Goal: Task Accomplishment & Management: Use online tool/utility

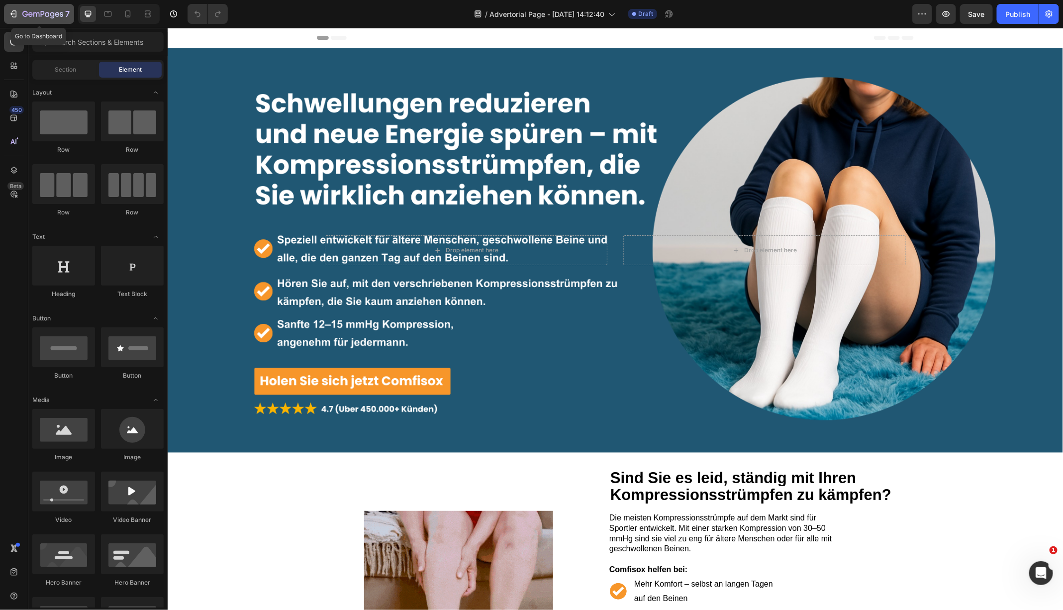
click at [47, 16] on icon "button" at bounding box center [47, 14] width 4 height 4
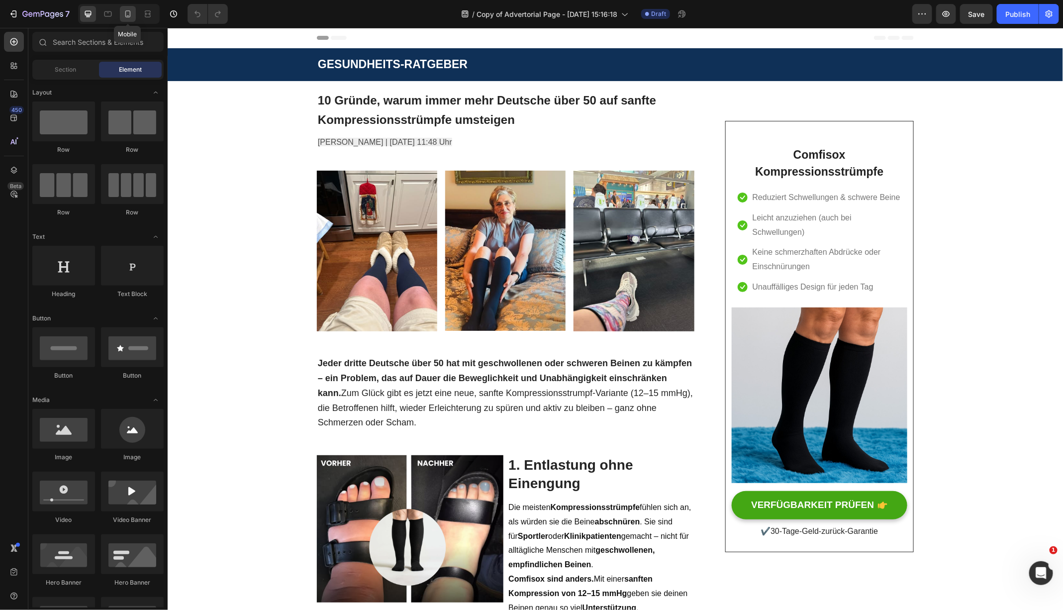
click at [129, 16] on icon at bounding box center [128, 14] width 10 height 10
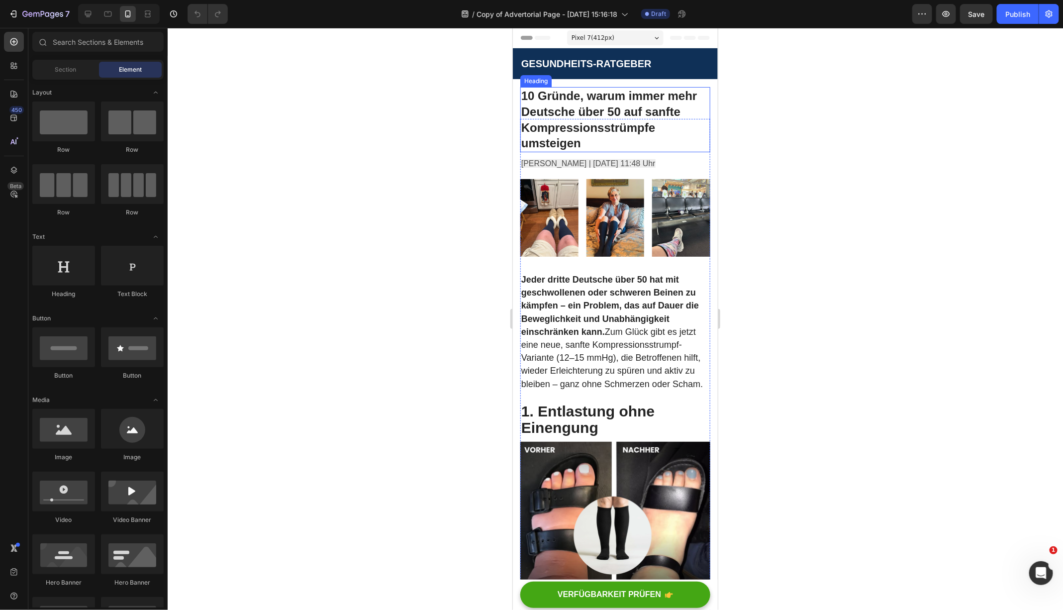
click at [612, 112] on span "10 Gründe, warum immer mehr Deutsche über 50 auf sanfte Kompressionsstrümpfe um…" at bounding box center [609, 119] width 176 height 61
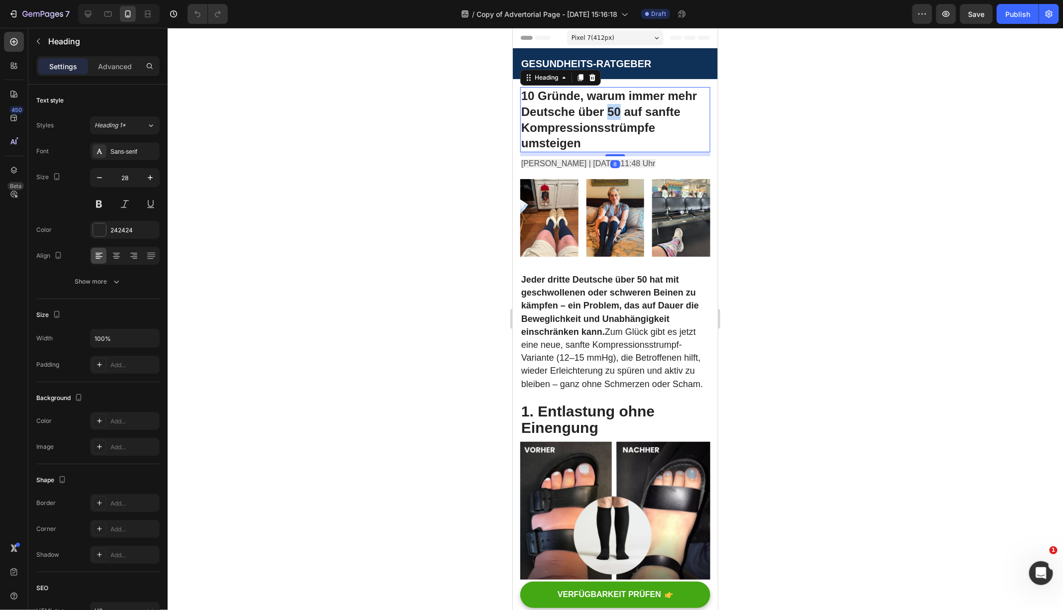
click at [612, 112] on span "10 Gründe, warum immer mehr Deutsche über 50 auf sanfte Kompressionsstrümpfe um…" at bounding box center [609, 119] width 176 height 61
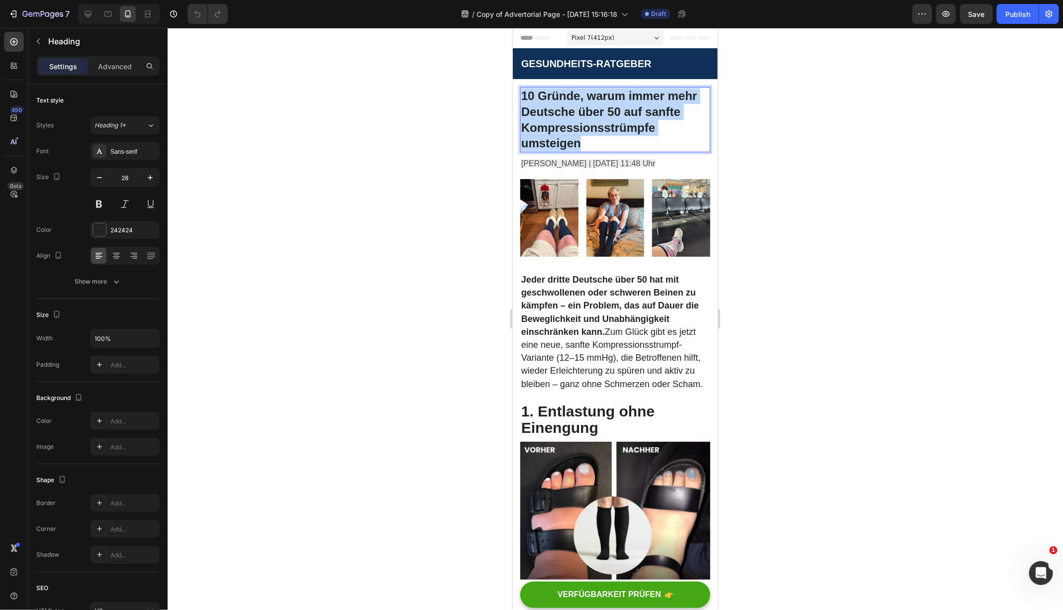
click at [612, 112] on span "10 Gründe, warum immer mehr Deutsche über 50 auf sanfte Kompressionsstrümpfe um…" at bounding box center [609, 119] width 176 height 61
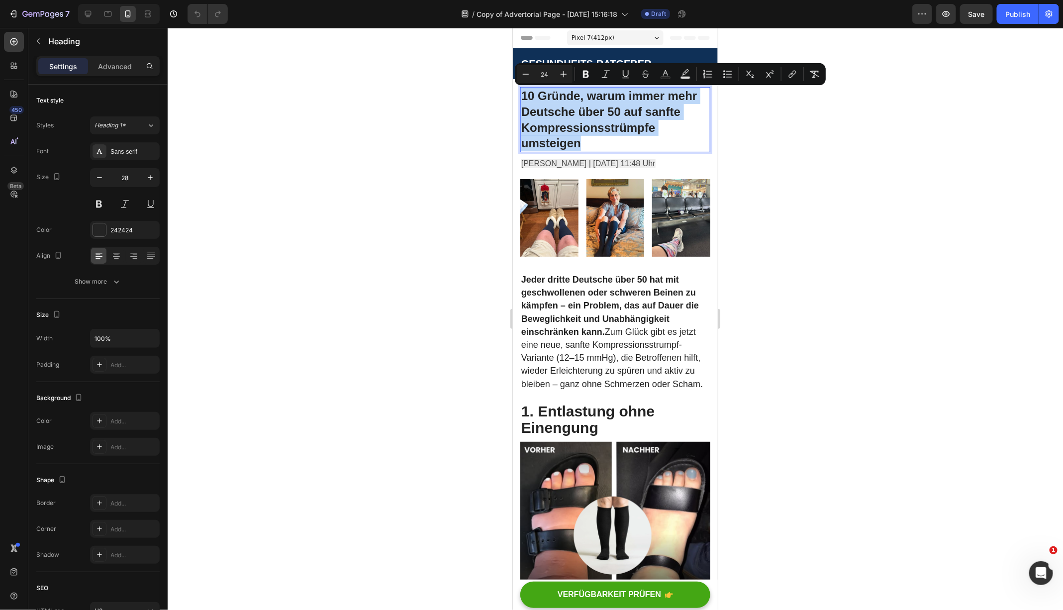
click at [573, 119] on p "10 Gründe, warum immer mehr Deutsche über 50 auf sanfte Kompressionsstrümpfe um…" at bounding box center [615, 119] width 188 height 63
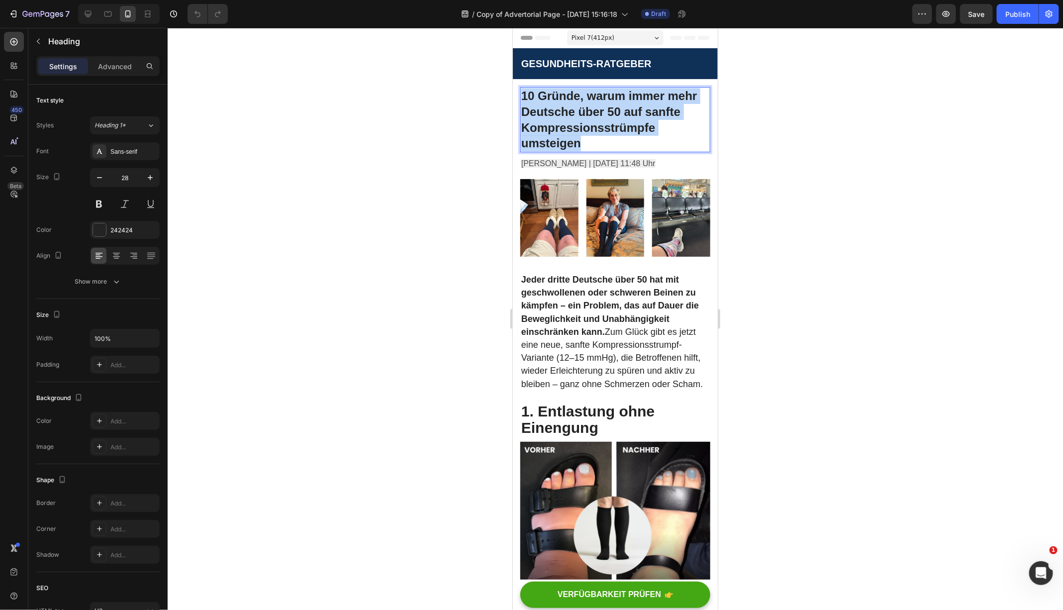
click at [573, 119] on p "10 Gründe, warum immer mehr Deutsche über 50 auf sanfte Kompressionsstrümpfe um…" at bounding box center [615, 119] width 188 height 63
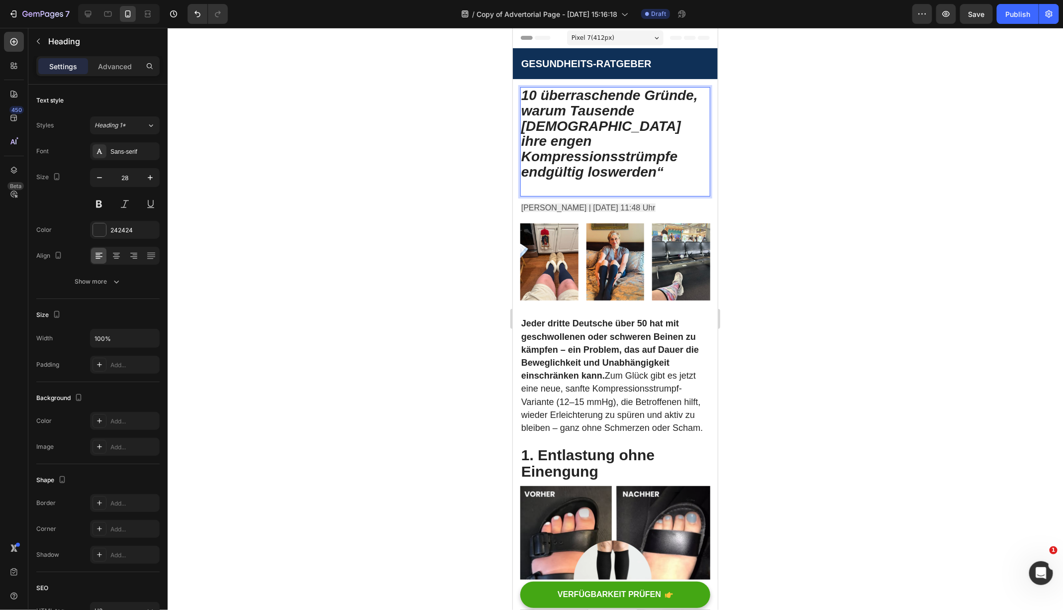
click at [578, 127] on icon "10 überraschende Gründe, warum Tausende Deutsche ihre engen Kompressionsstrümpf…" at bounding box center [609, 133] width 177 height 92
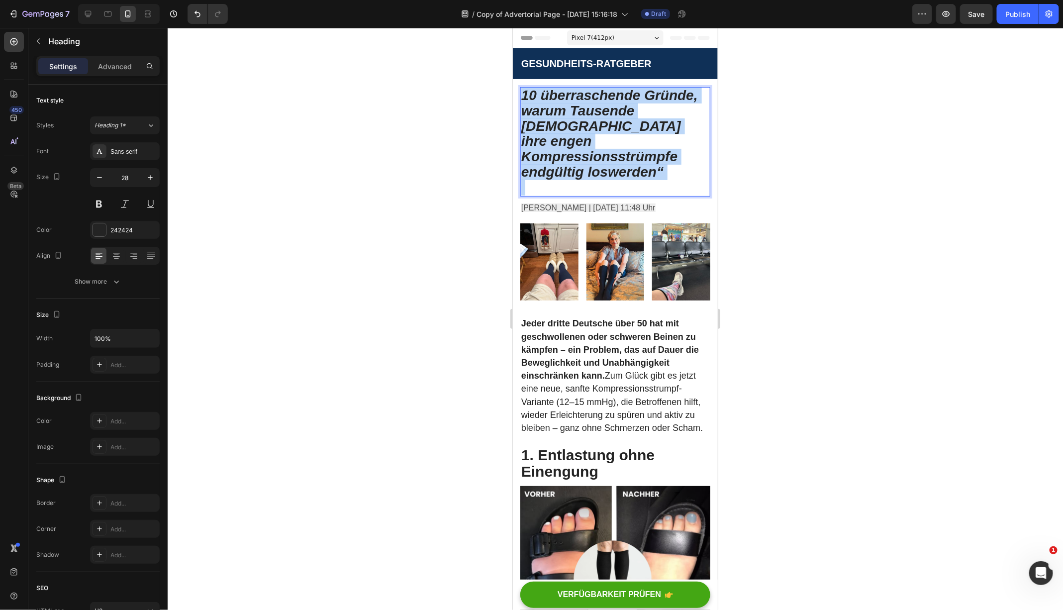
click at [578, 127] on icon "10 überraschende Gründe, warum Tausende Deutsche ihre engen Kompressionsstrümpf…" at bounding box center [609, 133] width 177 height 92
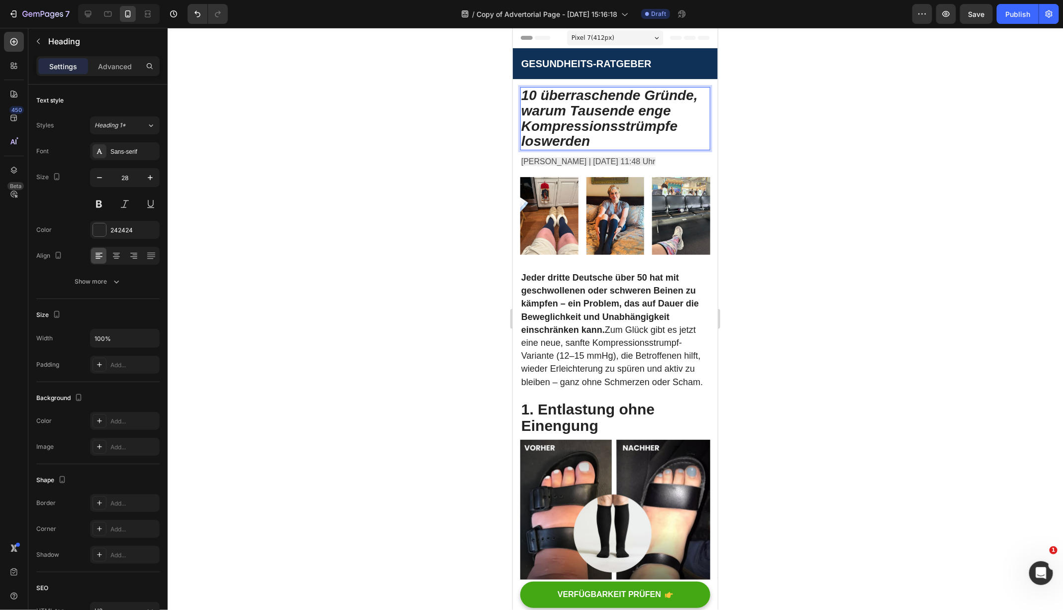
click at [608, 143] on p "10 überraschende Gründe, warum Tausende enge Kompressionsstrümpfe loswerden" at bounding box center [615, 118] width 188 height 61
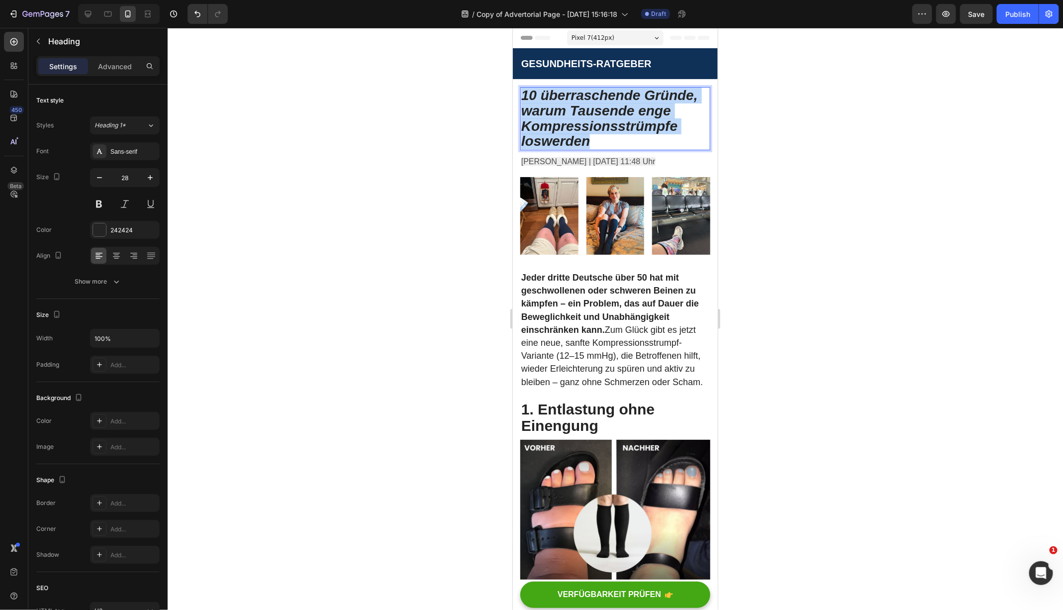
click at [608, 143] on p "10 überraschende Gründe, warum Tausende enge Kompressionsstrümpfe loswerden" at bounding box center [615, 118] width 188 height 61
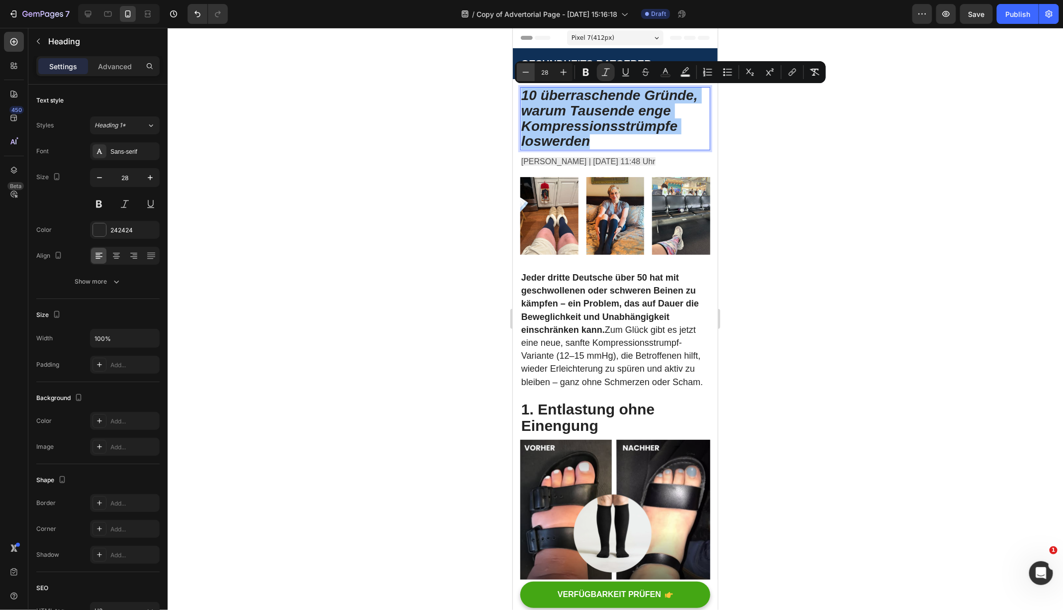
click at [525, 73] on icon "Editor contextual toolbar" at bounding box center [526, 72] width 10 height 10
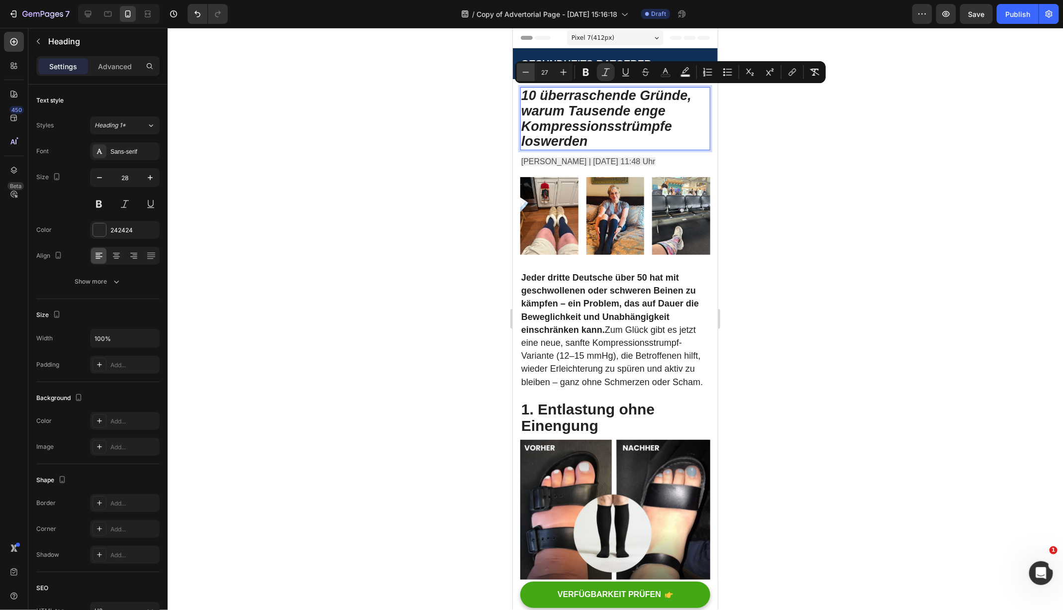
click at [525, 73] on icon "Editor contextual toolbar" at bounding box center [526, 72] width 10 height 10
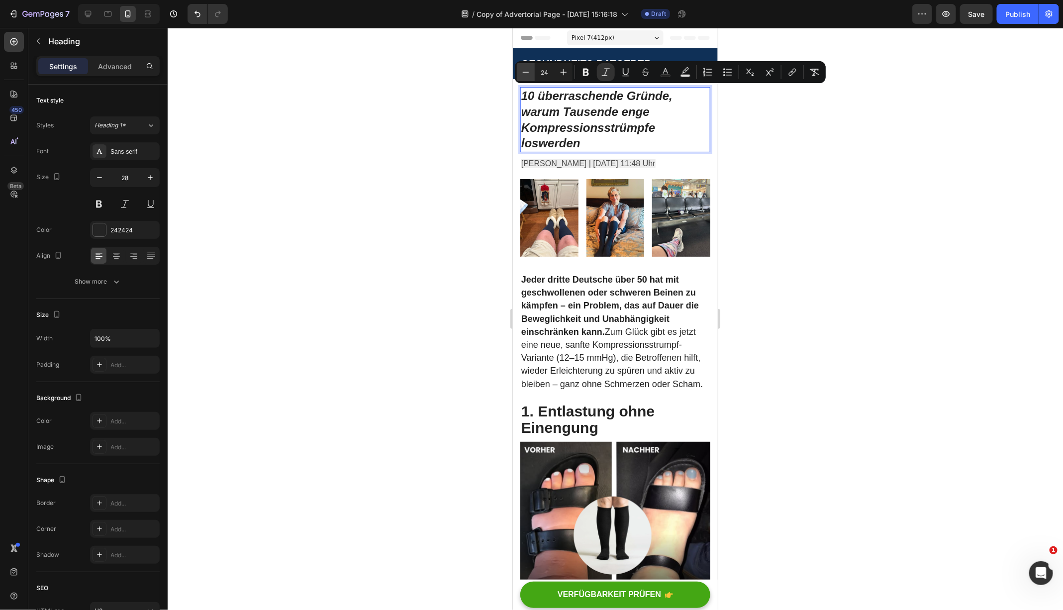
click at [525, 73] on icon "Editor contextual toolbar" at bounding box center [526, 72] width 10 height 10
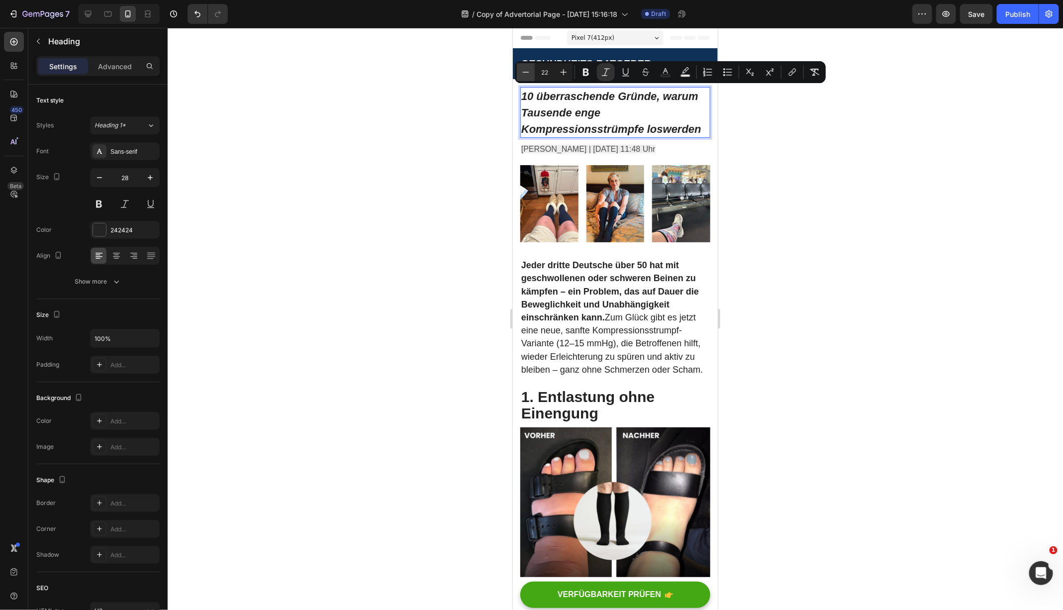
click at [525, 73] on icon "Editor contextual toolbar" at bounding box center [526, 72] width 10 height 10
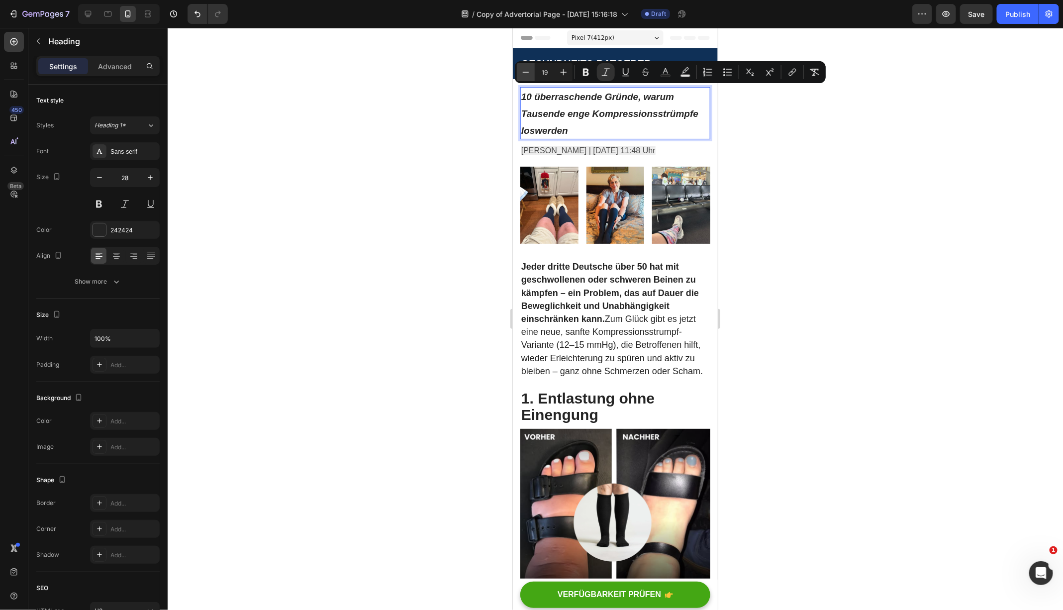
click at [525, 73] on icon "Editor contextual toolbar" at bounding box center [526, 72] width 10 height 10
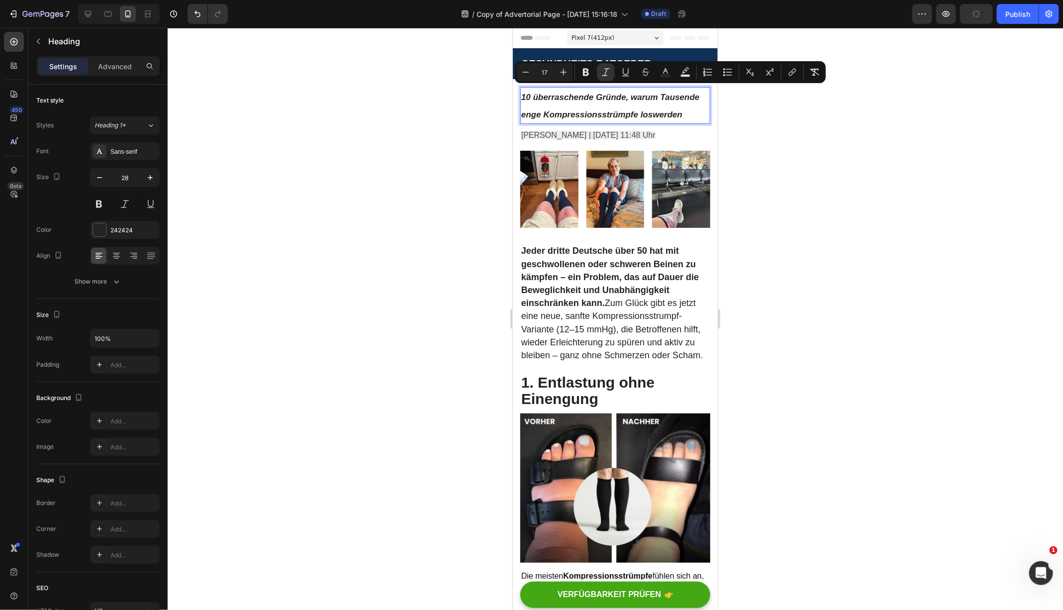
click at [545, 73] on input "17" at bounding box center [545, 72] width 20 height 12
type input "26"
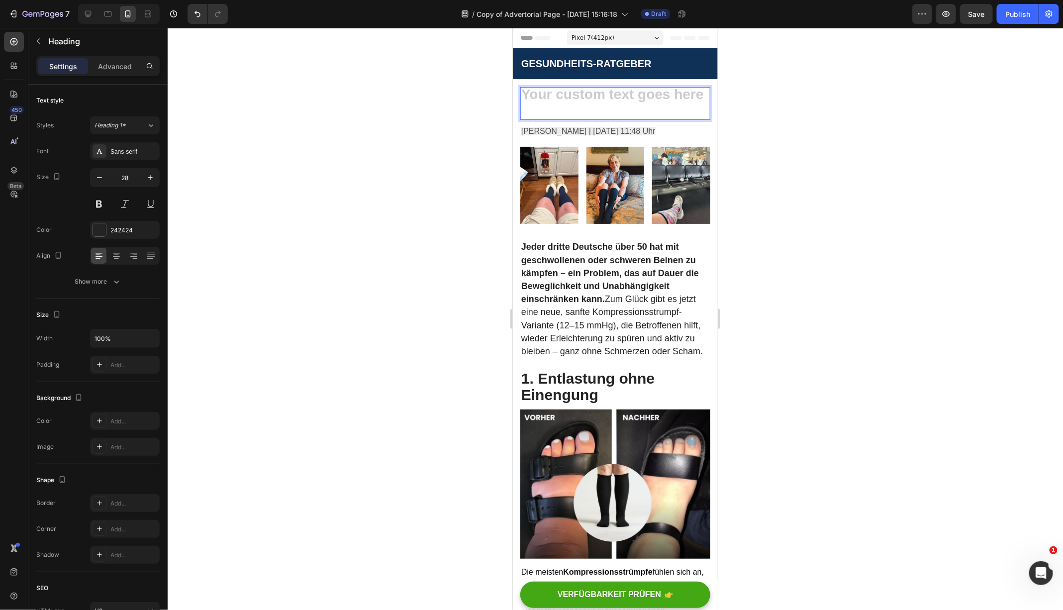
click at [574, 95] on h2 "Rich Text Editor. Editing area: main" at bounding box center [615, 103] width 190 height 33
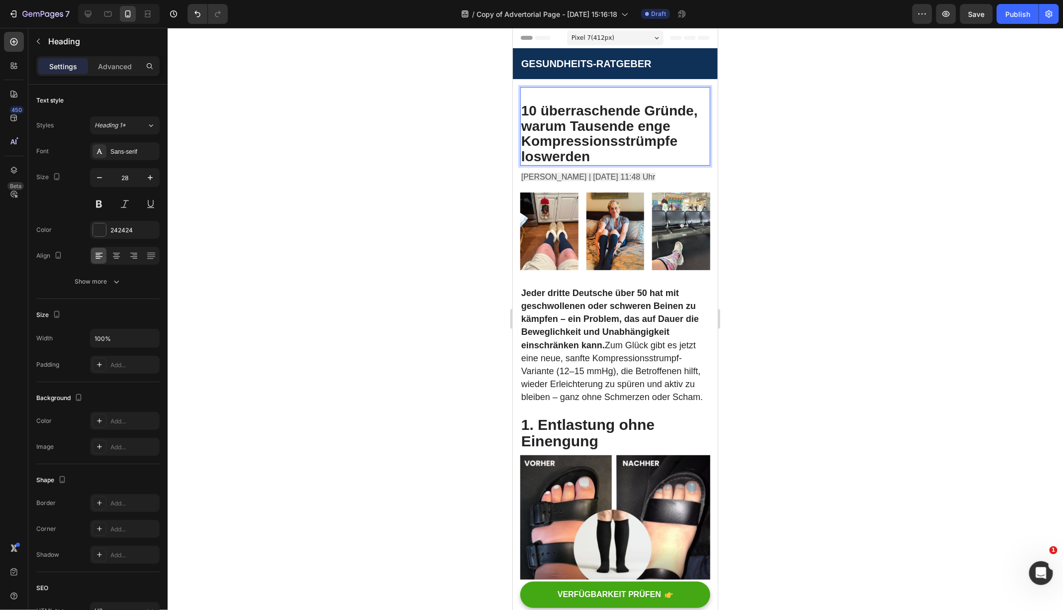
click at [525, 106] on p "10 überraschende Gründe, warum Tausende enge Kompressionsstrümpfe loswerden" at bounding box center [615, 126] width 188 height 77
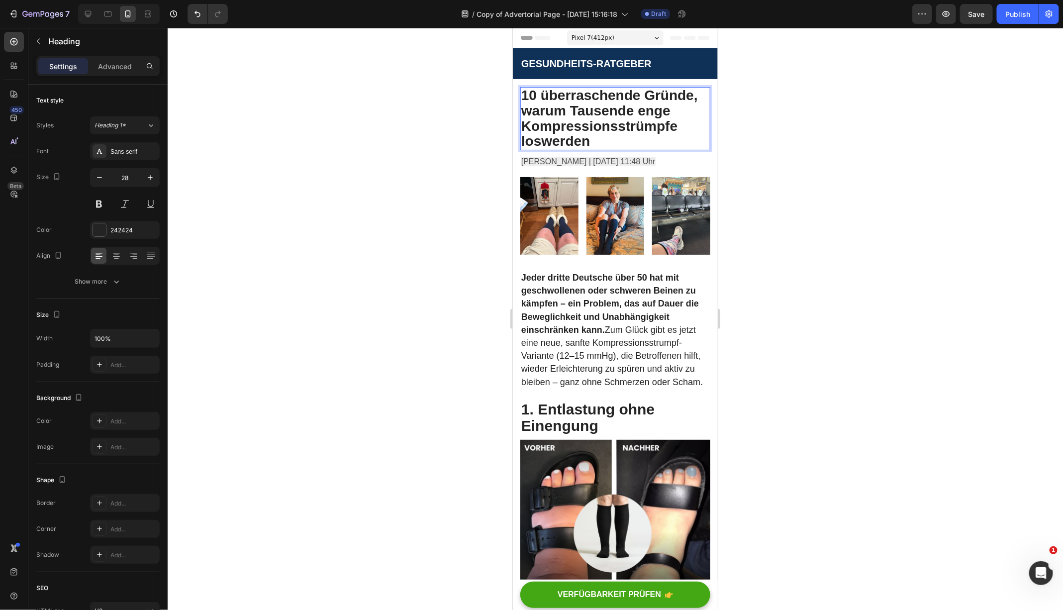
click at [589, 129] on p "10 überraschende Gründe, warum Tausende enge Kompressionsstrümpfe loswerden" at bounding box center [615, 118] width 188 height 61
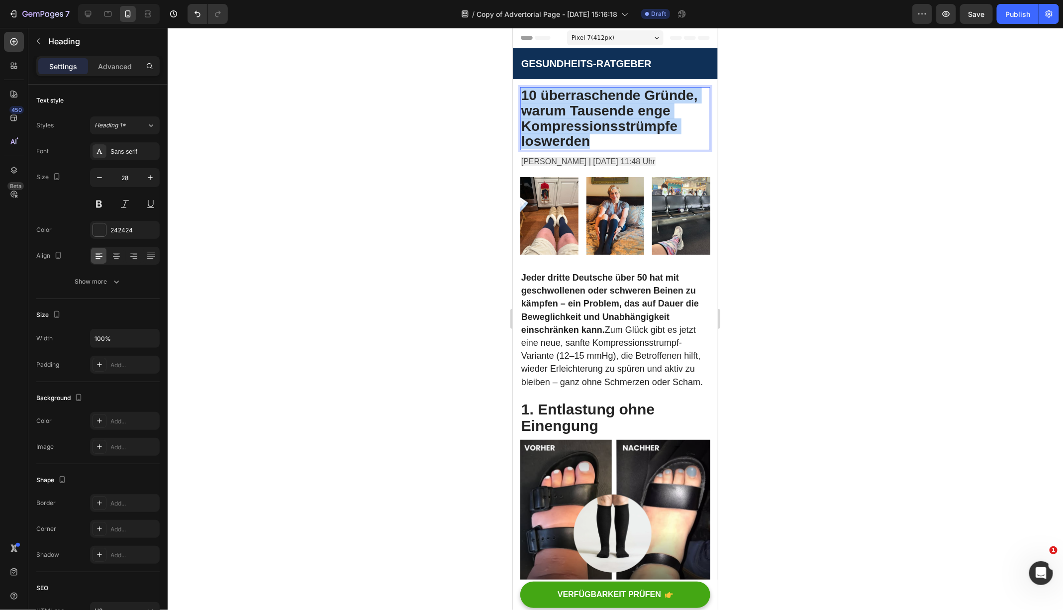
click at [589, 129] on p "10 überraschende Gründe, warum Tausende enge Kompressionsstrümpfe loswerden" at bounding box center [615, 118] width 188 height 61
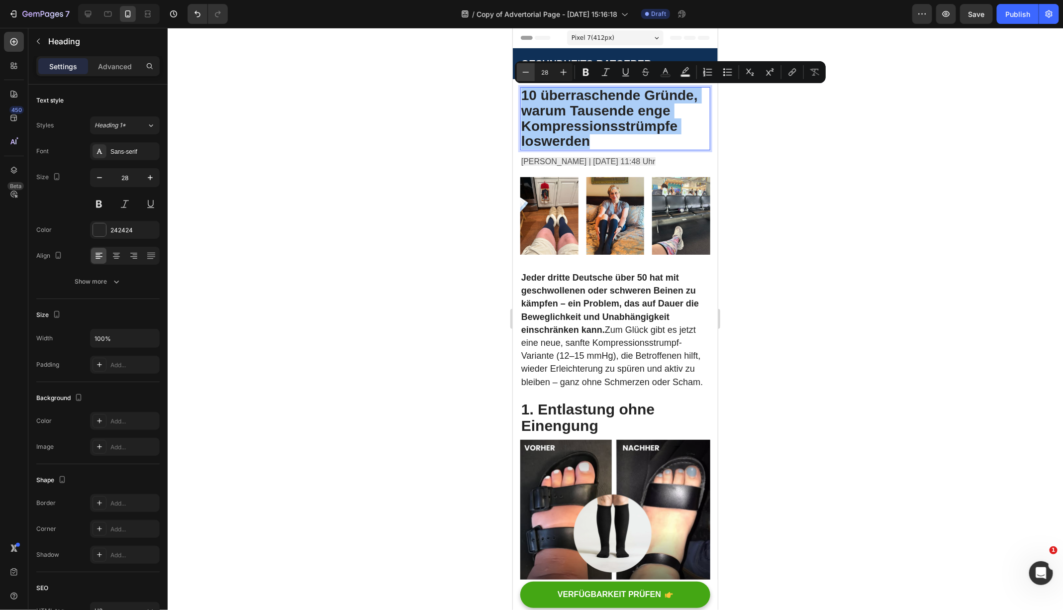
click at [523, 69] on icon "Editor contextual toolbar" at bounding box center [526, 72] width 10 height 10
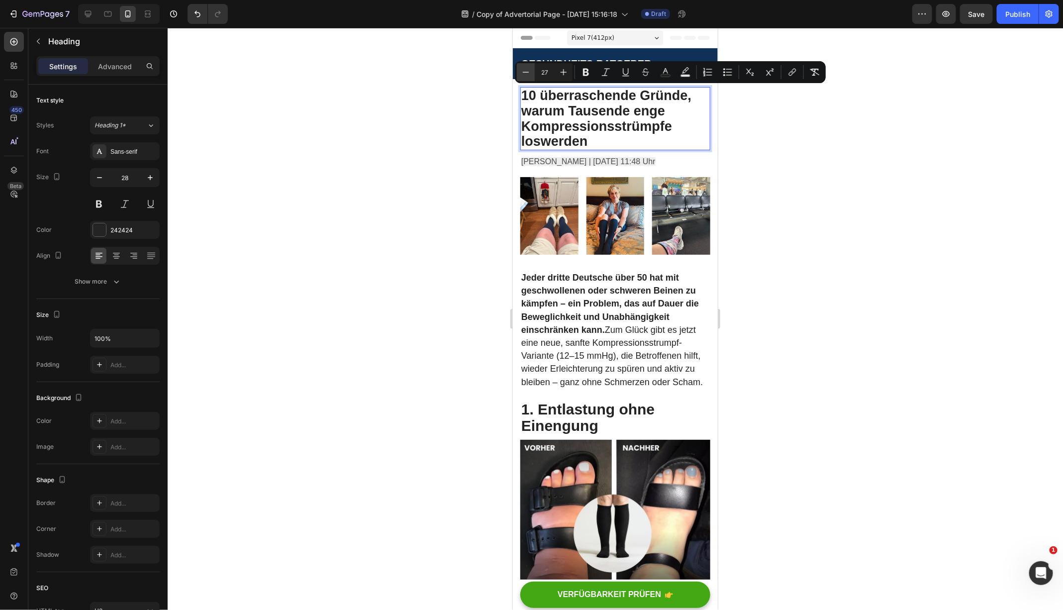
click at [523, 69] on icon "Editor contextual toolbar" at bounding box center [526, 72] width 10 height 10
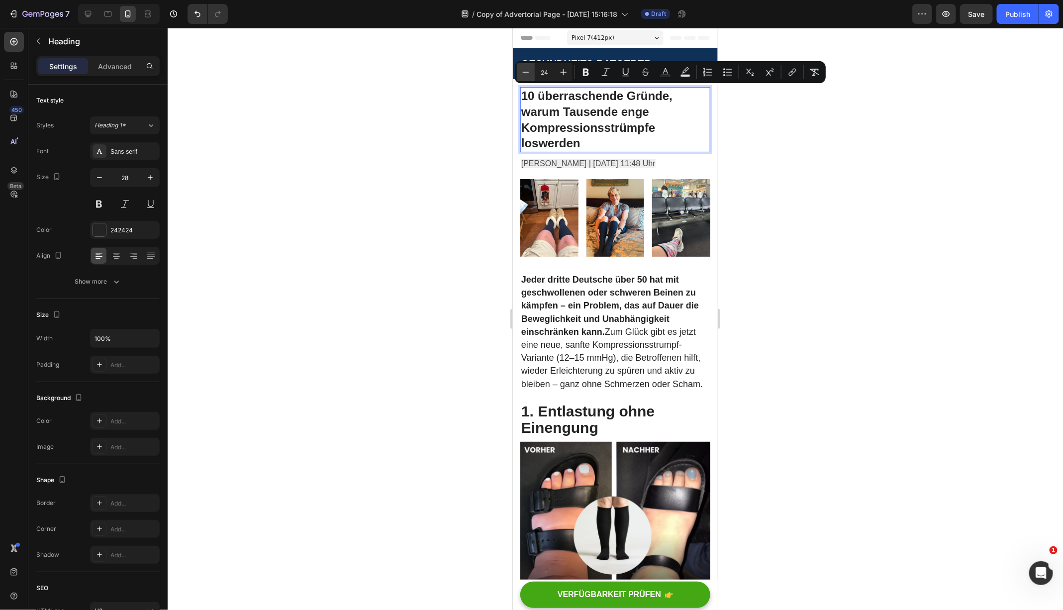
click at [523, 69] on icon "Editor contextual toolbar" at bounding box center [526, 72] width 10 height 10
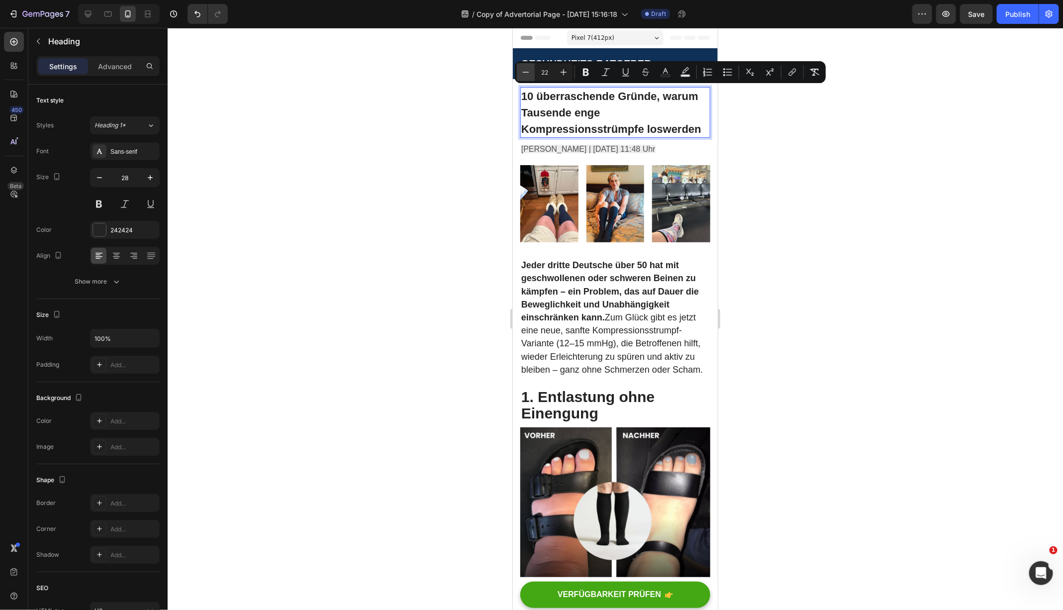
click at [523, 69] on icon "Editor contextual toolbar" at bounding box center [526, 72] width 10 height 10
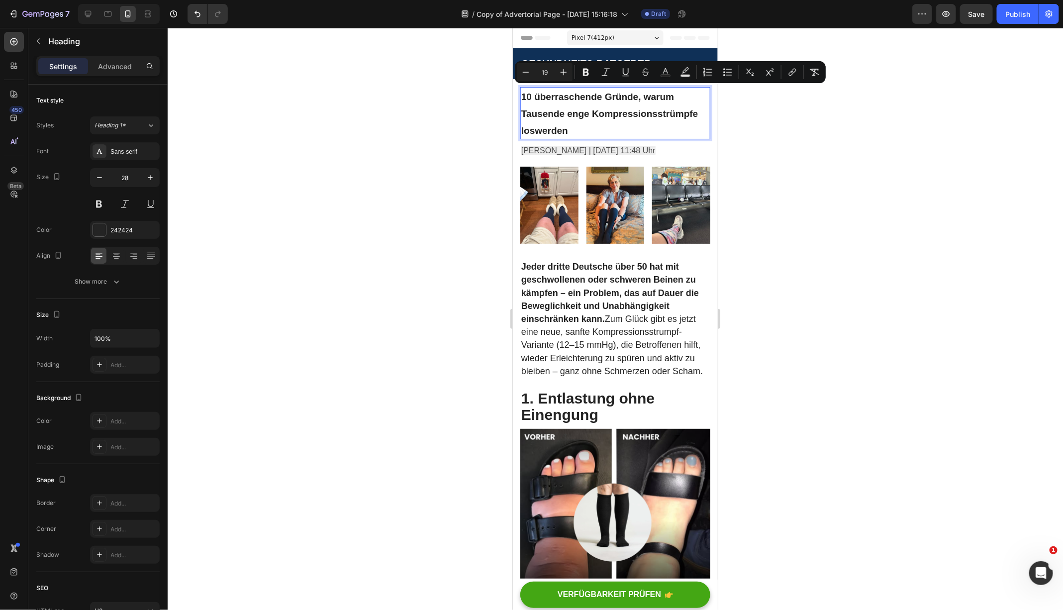
click at [546, 72] on input "19" at bounding box center [545, 72] width 20 height 12
type input "28"
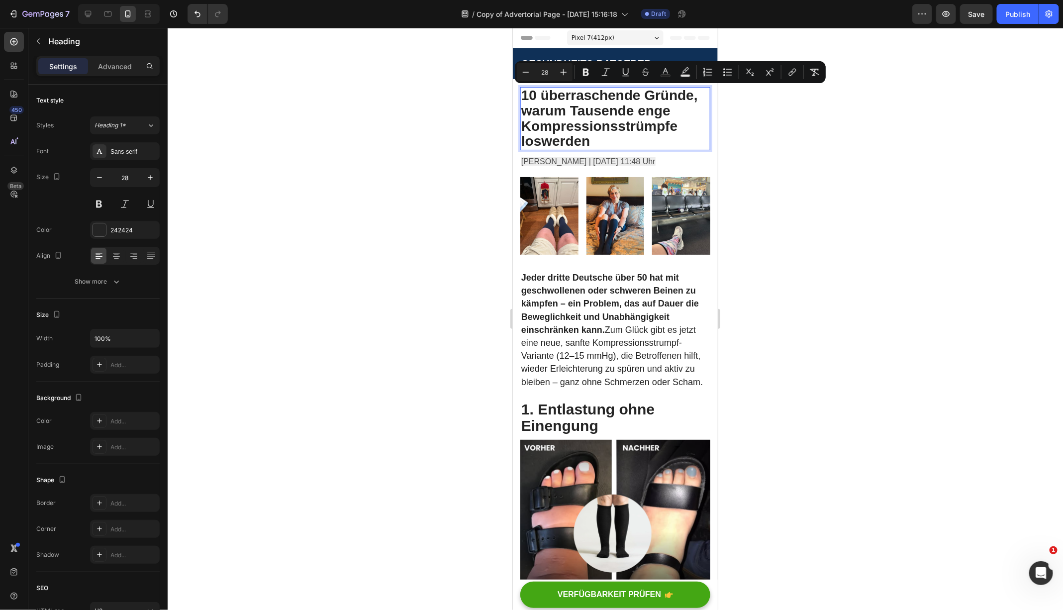
click at [582, 129] on span "10 überraschende Gründe, warum Tausende enge Kompressionsstrümpfe loswerden" at bounding box center [609, 117] width 177 height 61
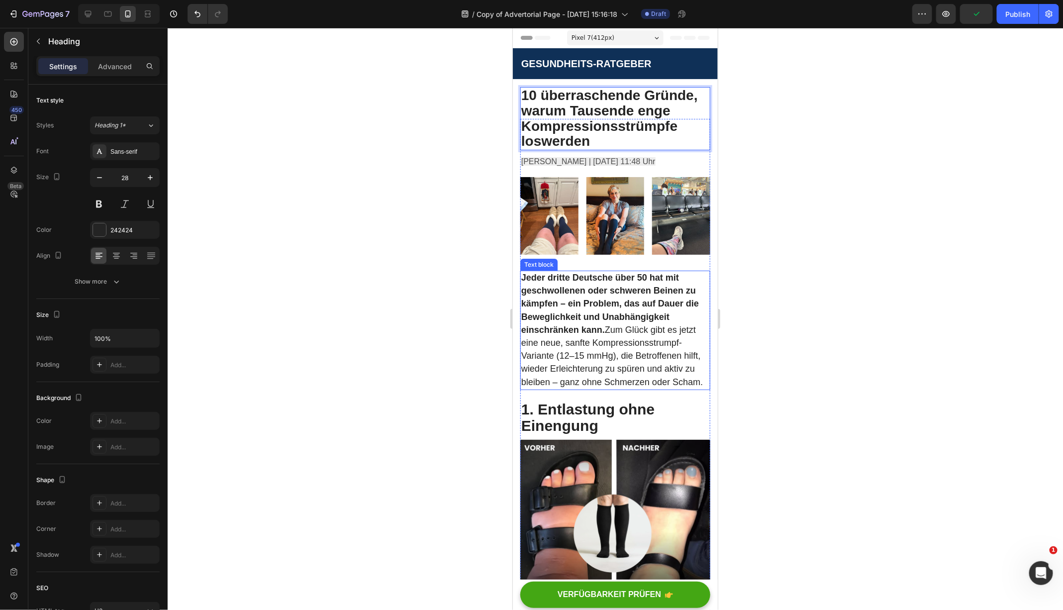
click at [596, 368] on span "Jeder dritte Deutsche über 50 hat mit geschwollenen oder schweren Beinen zu käm…" at bounding box center [612, 329] width 182 height 114
click at [627, 336] on p "Jeder dritte Deutsche über 50 hat mit geschwollenen oder schweren Beinen zu käm…" at bounding box center [615, 329] width 188 height 117
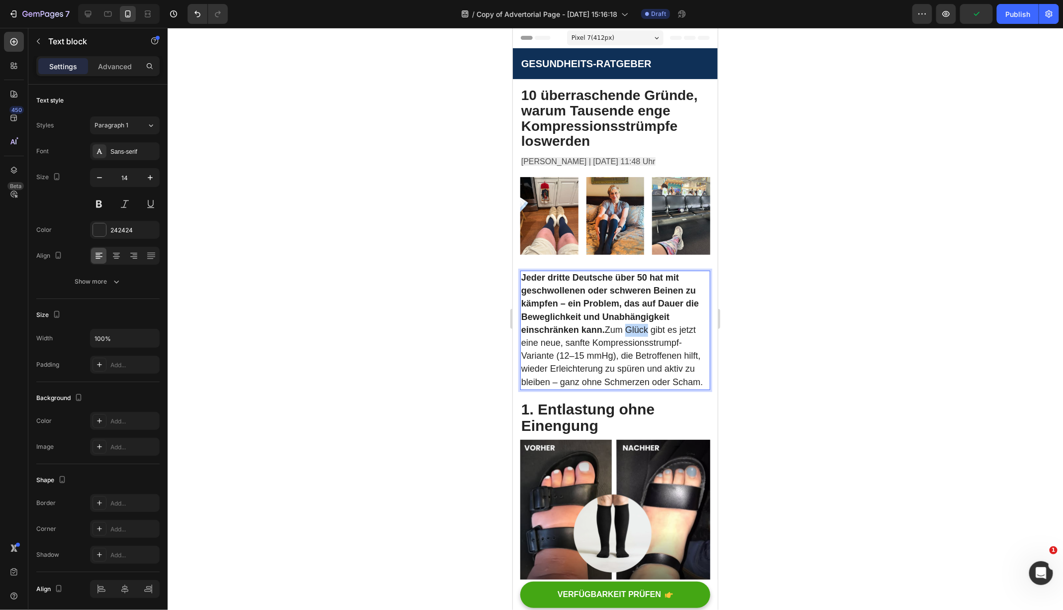
click at [627, 336] on p "Jeder dritte Deutsche über 50 hat mit geschwollenen oder schweren Beinen zu käm…" at bounding box center [615, 329] width 188 height 117
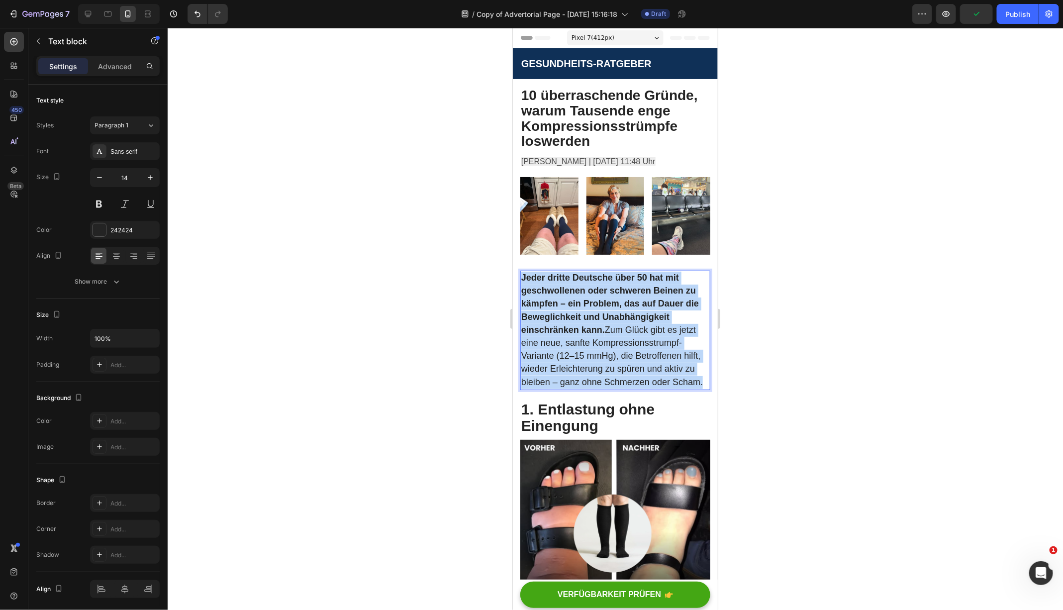
click at [627, 336] on p "Jeder dritte Deutsche über 50 hat mit geschwollenen oder schweren Beinen zu käm…" at bounding box center [615, 329] width 188 height 117
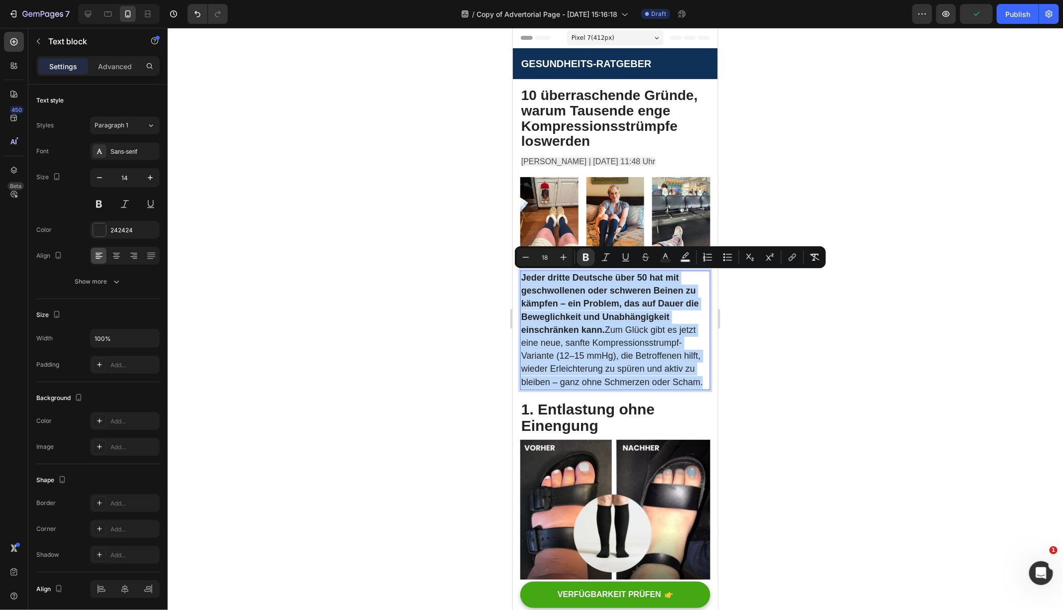
copy span "Jeder dritte Deutsche über 50 hat mit geschwollenen oder schweren Beinen zu käm…"
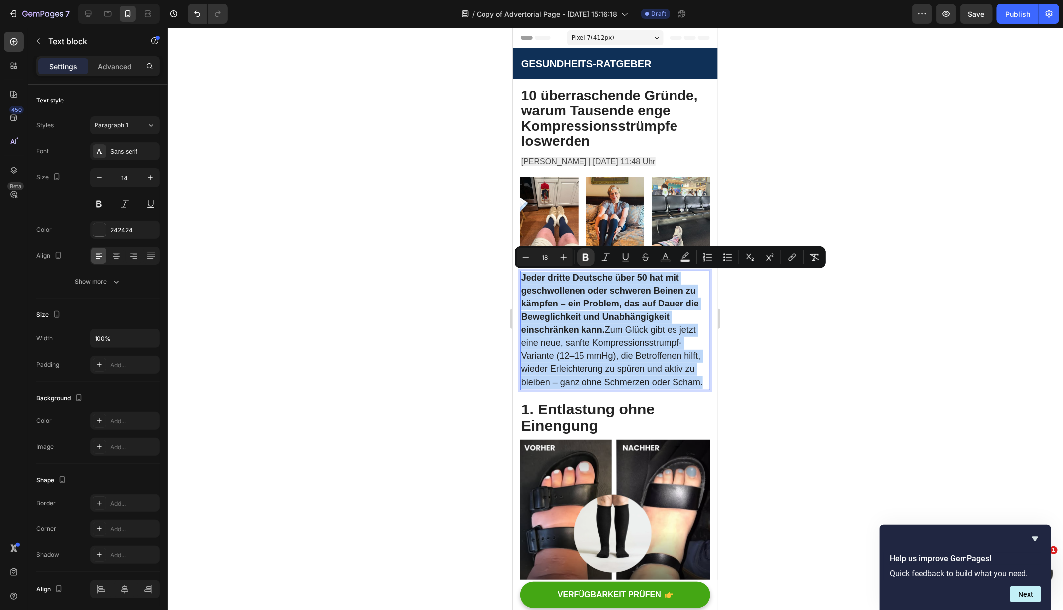
click at [656, 377] on span "Jeder dritte Deutsche über 50 hat mit geschwollenen oder schweren Beinen zu käm…" at bounding box center [612, 329] width 182 height 114
click at [623, 335] on span "Jeder dritte Deutsche über 50 hat mit geschwollenen oder schweren Beinen zu käm…" at bounding box center [612, 329] width 182 height 114
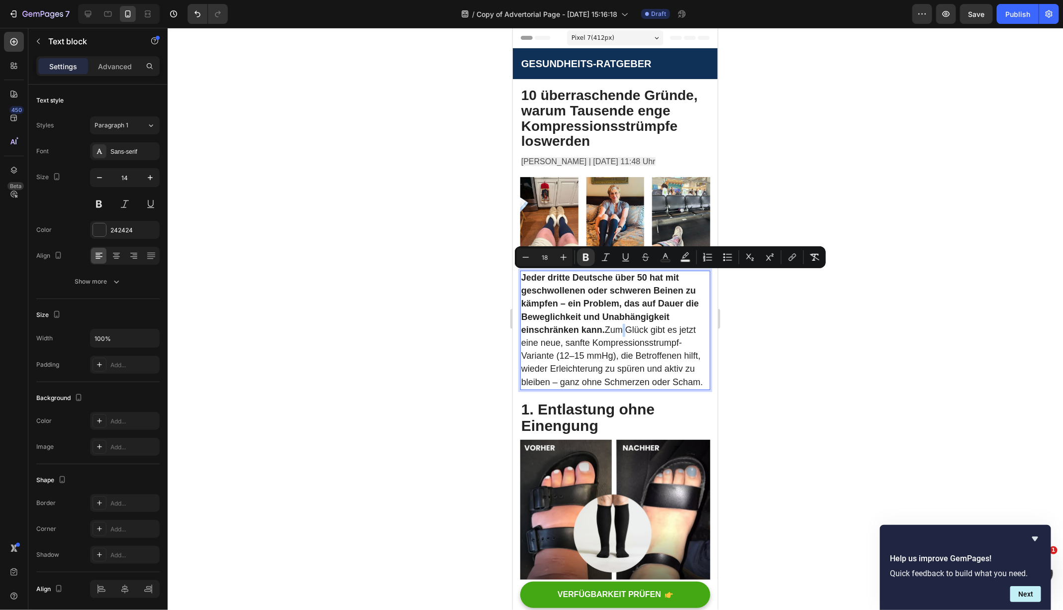
click at [623, 335] on span "Jeder dritte Deutsche über 50 hat mit geschwollenen oder schweren Beinen zu käm…" at bounding box center [612, 329] width 182 height 114
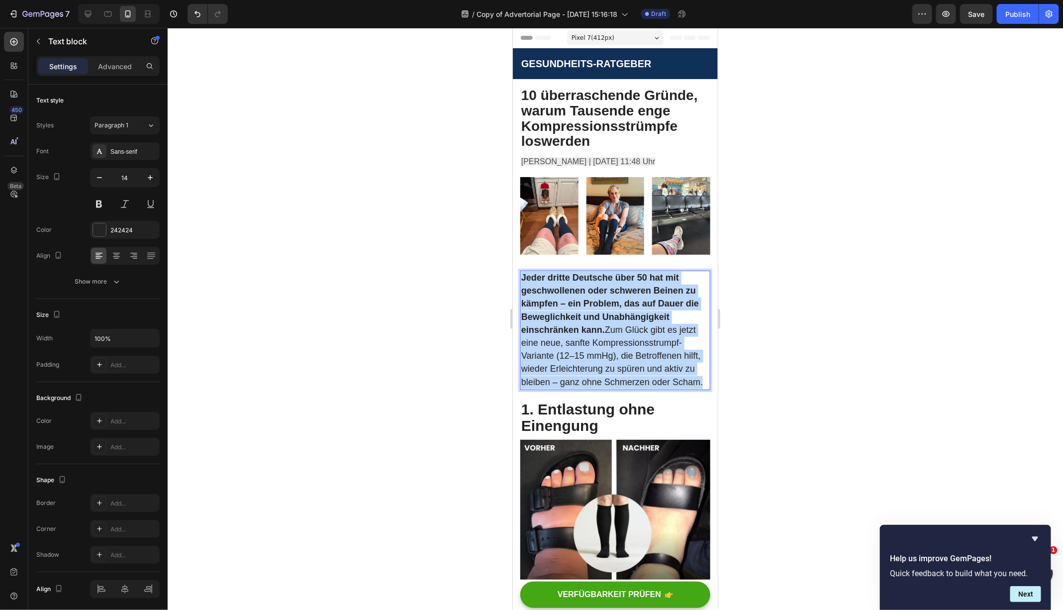
click at [623, 335] on span "Jeder dritte Deutsche über 50 hat mit geschwollenen oder schweren Beinen zu käm…" at bounding box center [612, 329] width 182 height 114
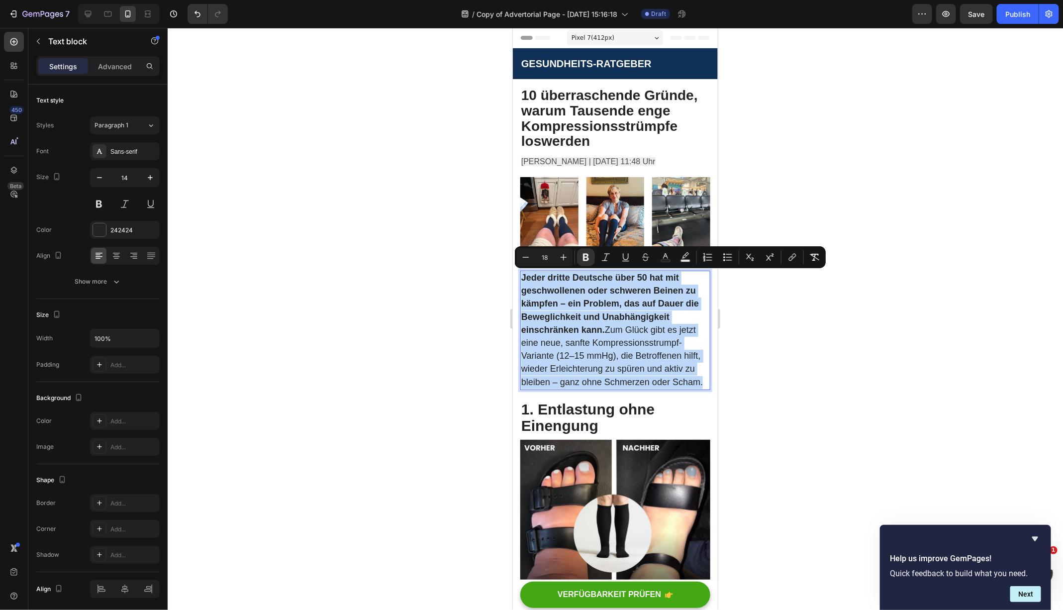
copy span "Jeder dritte Deutsche über 50 hat mit geschwollenen oder schweren Beinen zu käm…"
click at [608, 310] on p "Jeder dritte Deutsche über 50 hat mit geschwollenen oder schweren Beinen zu käm…" at bounding box center [615, 329] width 188 height 117
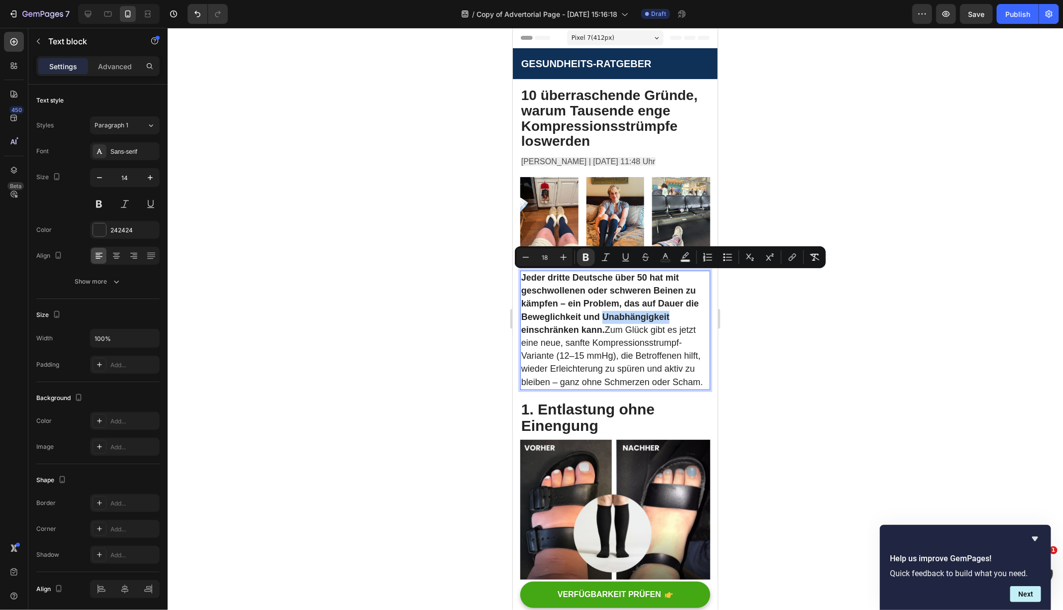
click at [608, 310] on p "Jeder dritte Deutsche über 50 hat mit geschwollenen oder schweren Beinen zu käm…" at bounding box center [615, 329] width 188 height 117
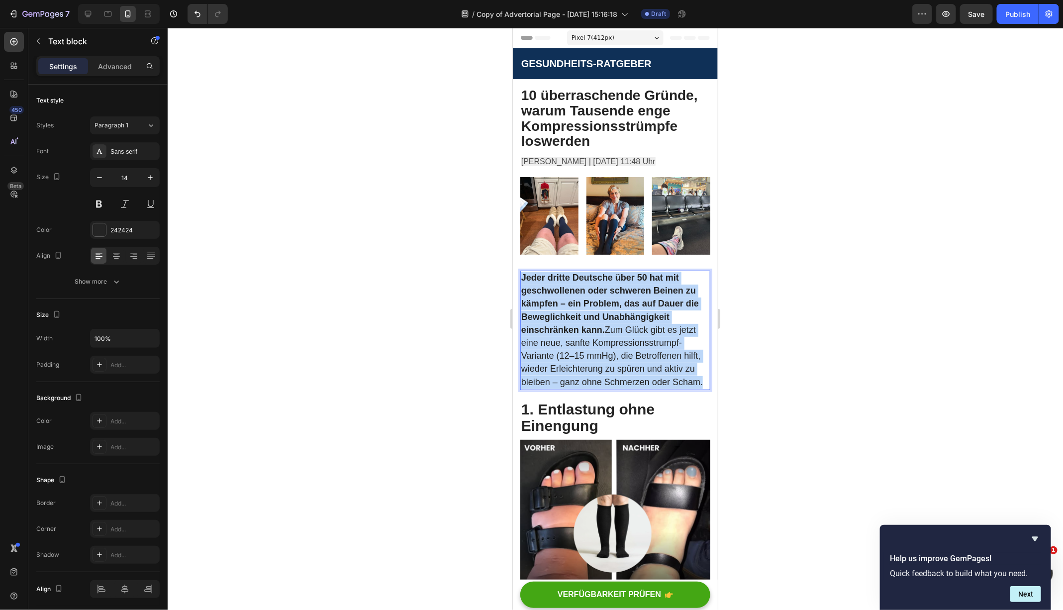
click at [608, 310] on p "Jeder dritte Deutsche über 50 hat mit geschwollenen oder schweren Beinen zu käm…" at bounding box center [615, 329] width 188 height 117
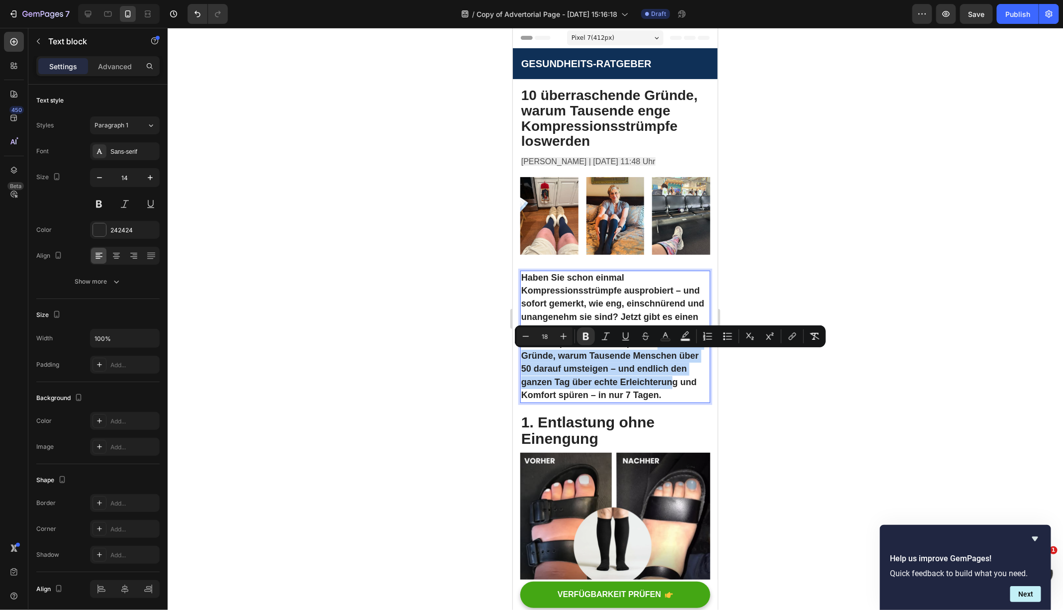
drag, startPoint x: 670, startPoint y: 388, endPoint x: 655, endPoint y: 347, distance: 43.9
click at [655, 347] on p "Haben Sie schon einmal Kompressionsstrümpfe ausprobiert – und sofort gemerkt, w…" at bounding box center [615, 336] width 188 height 130
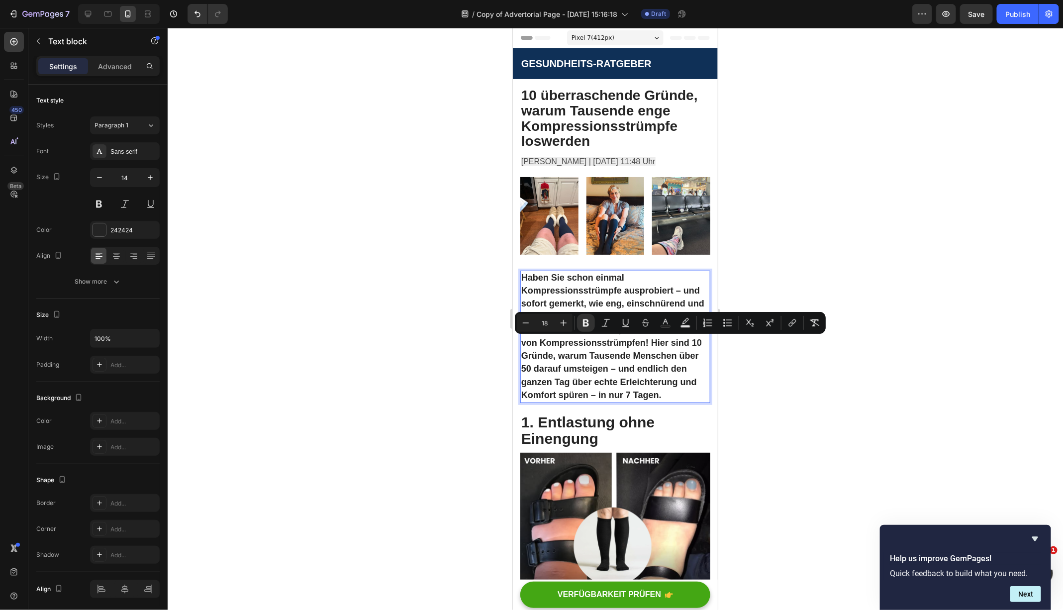
click at [669, 393] on p "Haben Sie schon einmal Kompressionsstrümpfe ausprobiert – und sofort gemerkt, w…" at bounding box center [615, 336] width 188 height 130
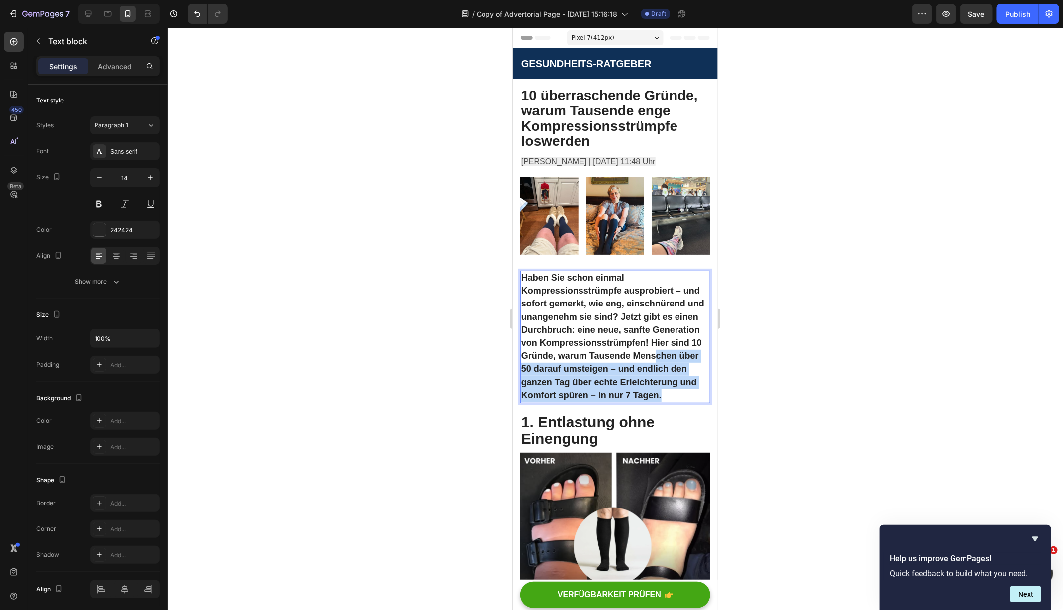
drag, startPoint x: 669, startPoint y: 393, endPoint x: 653, endPoint y: 353, distance: 42.7
click at [653, 353] on p "Haben Sie schon einmal Kompressionsstrümpfe ausprobiert – und sofort gemerkt, w…" at bounding box center [615, 336] width 188 height 130
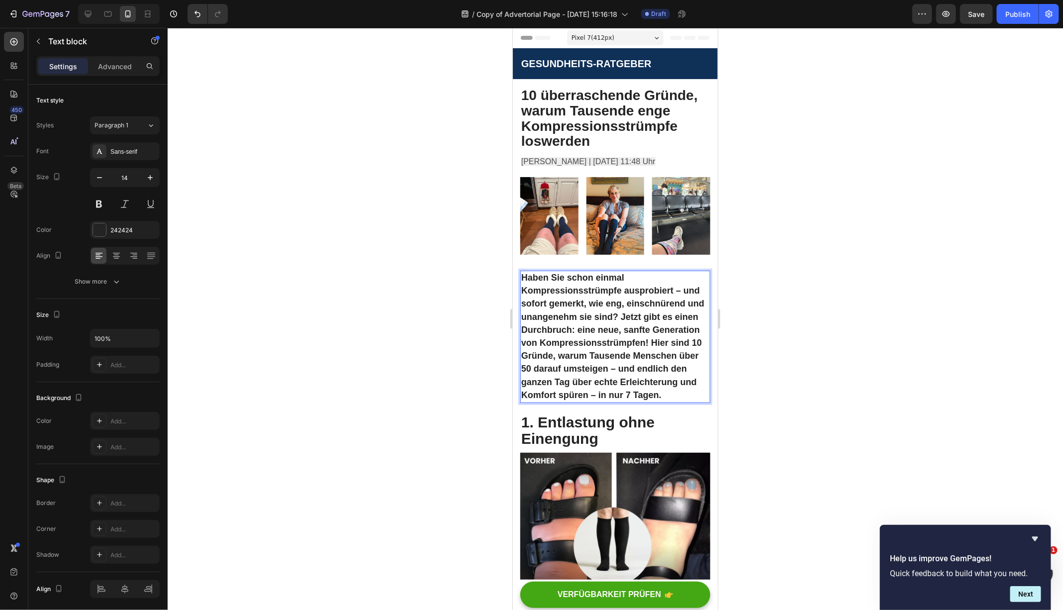
click at [653, 353] on strong "Haben Sie schon einmal Kompressionsstrümpfe ausprobiert – und sofort gemerkt, w…" at bounding box center [612, 335] width 183 height 127
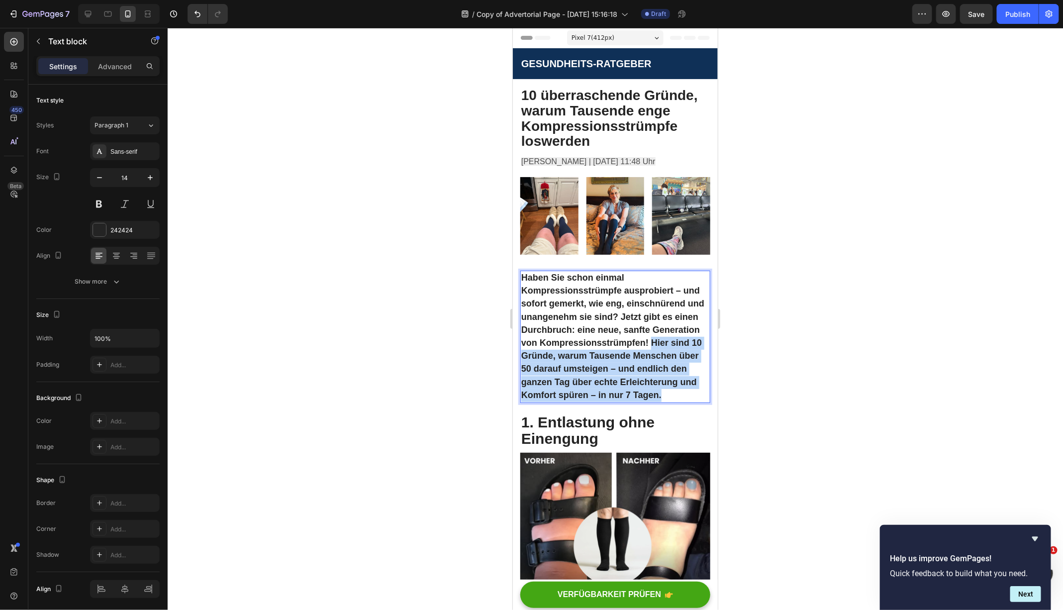
drag, startPoint x: 653, startPoint y: 339, endPoint x: 666, endPoint y: 398, distance: 60.2
click at [666, 398] on p "Haben Sie schon einmal Kompressionsstrümpfe ausprobiert – und sofort gemerkt, w…" at bounding box center [615, 336] width 188 height 130
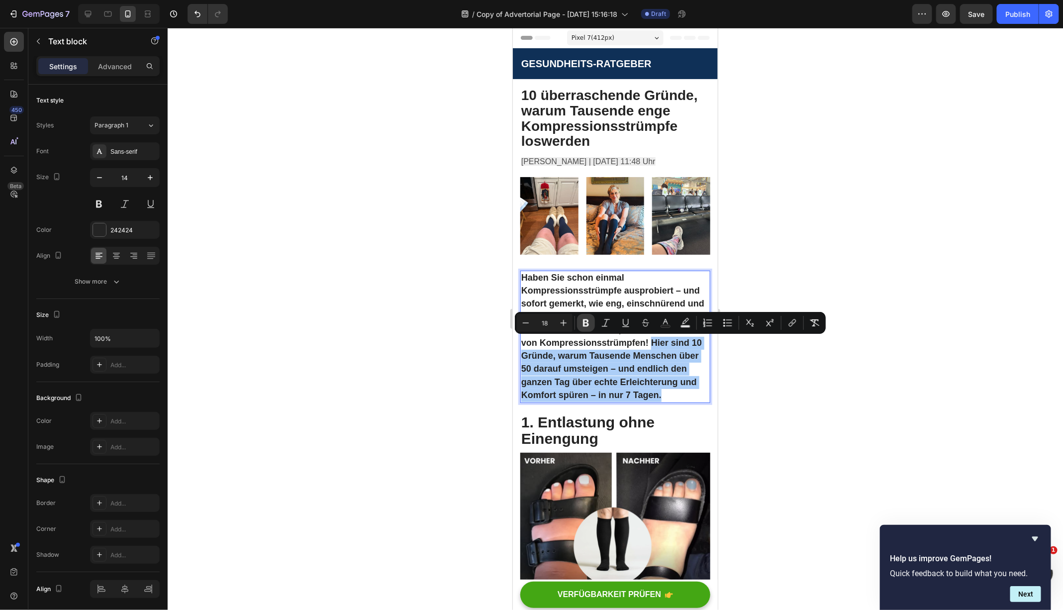
click at [594, 324] on button "Bold" at bounding box center [586, 323] width 18 height 18
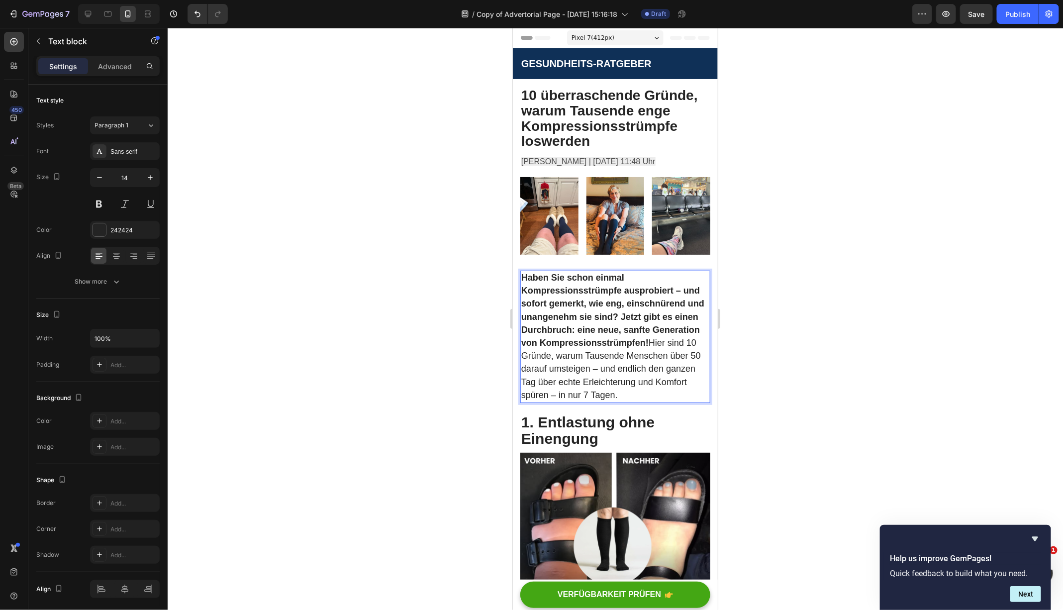
click at [673, 396] on p "Haben Sie schon einmal Kompressionsstrümpfe ausprobiert – und sofort gemerkt, w…" at bounding box center [615, 336] width 188 height 130
click at [630, 293] on strong "Haben Sie schon einmal Kompressionsstrümpfe ausprobiert – und sofort gemerkt, w…" at bounding box center [612, 309] width 183 height 75
click at [637, 341] on strong "Haben Sie schon einmal Kompressionsstrümpfe ausprobiert – und sofort gemerkt, w…" at bounding box center [612, 309] width 183 height 75
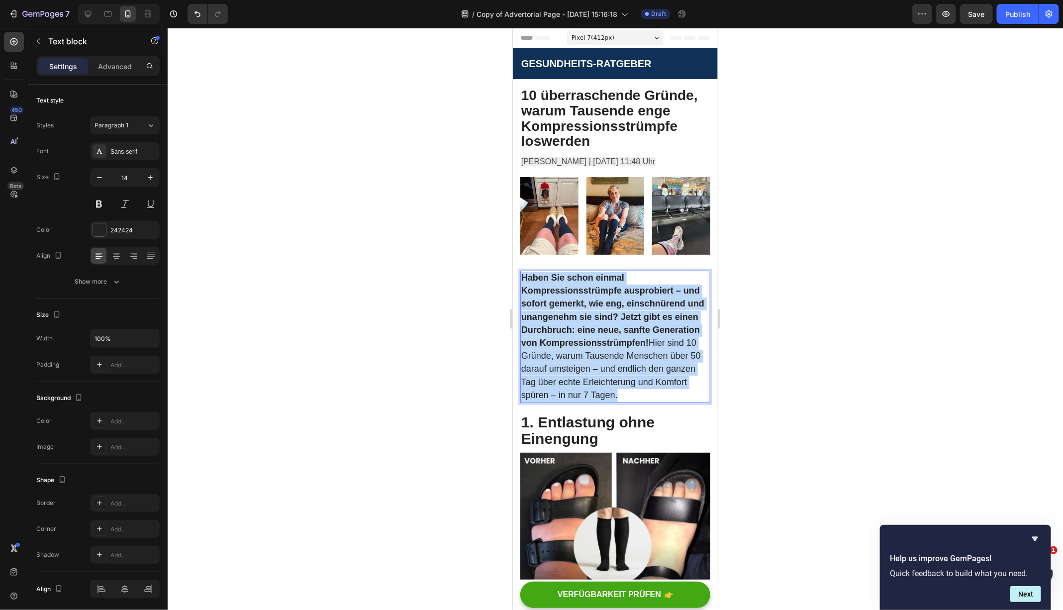
click at [637, 341] on strong "Haben Sie schon einmal Kompressionsstrümpfe ausprobiert – und sofort gemerkt, w…" at bounding box center [612, 309] width 183 height 75
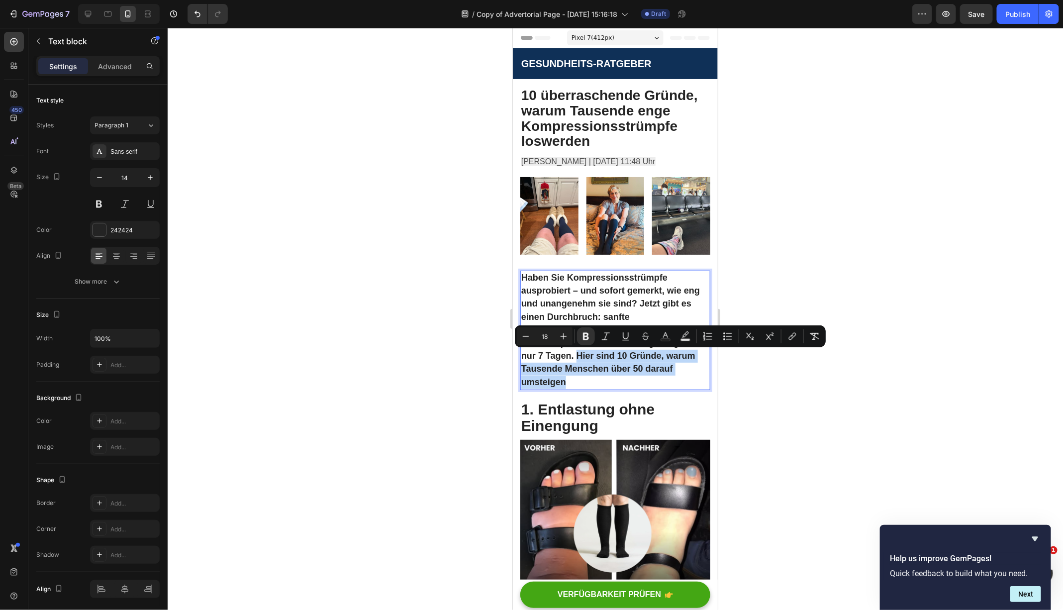
drag, startPoint x: 578, startPoint y: 356, endPoint x: 589, endPoint y: 382, distance: 27.6
click at [589, 382] on p "Haben Sie Kompressionsstrümpfe ausprobiert – und sofort gemerkt, wie eng und un…" at bounding box center [615, 329] width 188 height 117
click at [586, 336] on icon "Editor contextual toolbar" at bounding box center [586, 336] width 6 height 7
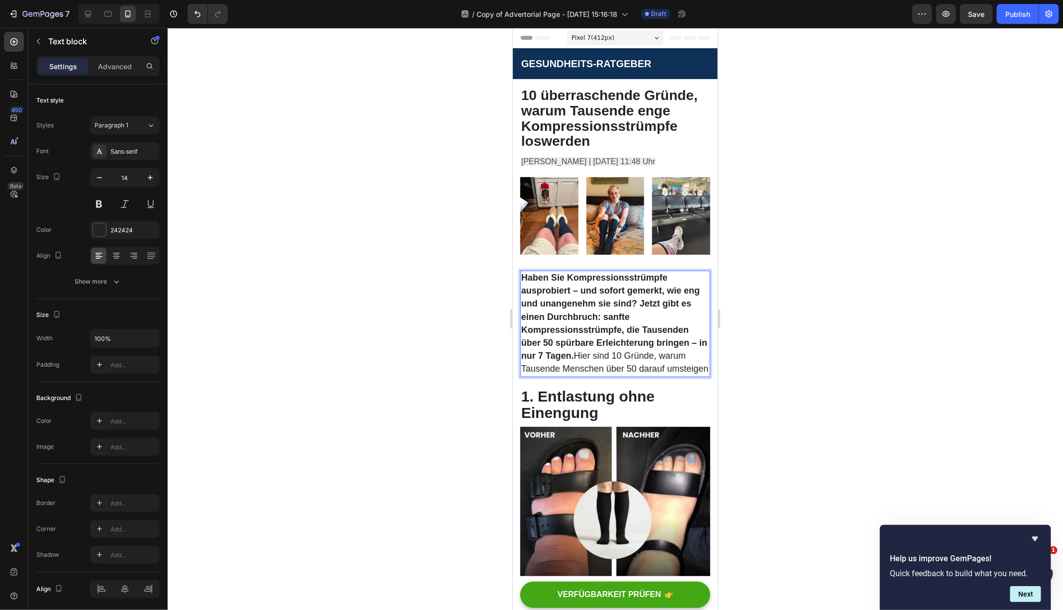
click at [595, 282] on p "Haben Sie Kompressionsstrümpfe ausprobiert – und sofort gemerkt, wie eng und un…" at bounding box center [615, 323] width 188 height 104
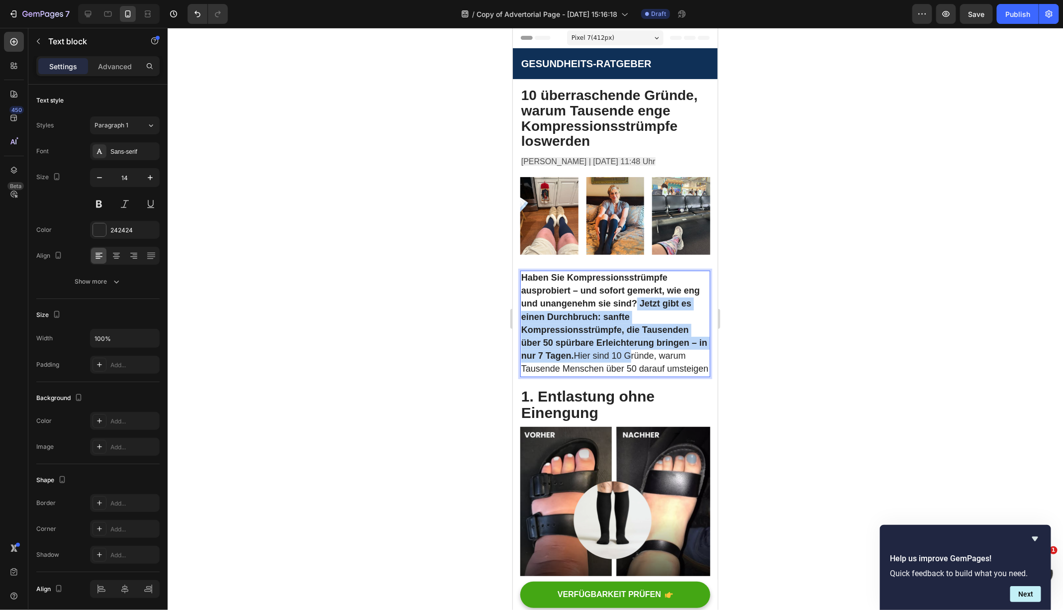
drag, startPoint x: 638, startPoint y: 304, endPoint x: 634, endPoint y: 359, distance: 55.3
click at [634, 359] on span "Haben Sie Kompressionsstrümpfe ausprobiert – und sofort gemerkt, wie eng und un…" at bounding box center [614, 322] width 187 height 101
click at [638, 305] on strong "Haben Sie Kompressionsstrümpfe ausprobiert – und sofort gemerkt, wie eng und un…" at bounding box center [614, 316] width 186 height 88
drag, startPoint x: 640, startPoint y: 304, endPoint x: 571, endPoint y: 356, distance: 86.3
click at [571, 356] on strong "Haben Sie Kompressionsstrümpfe ausprobiert – und sofort gemerkt, wie eng und un…" at bounding box center [614, 316] width 186 height 88
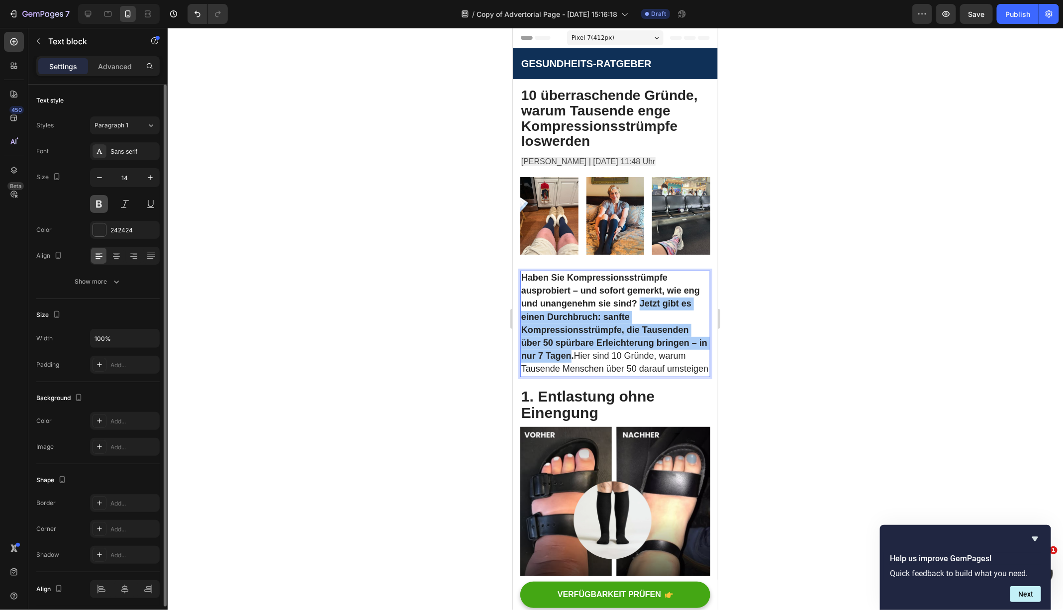
click at [100, 200] on button at bounding box center [99, 204] width 18 height 18
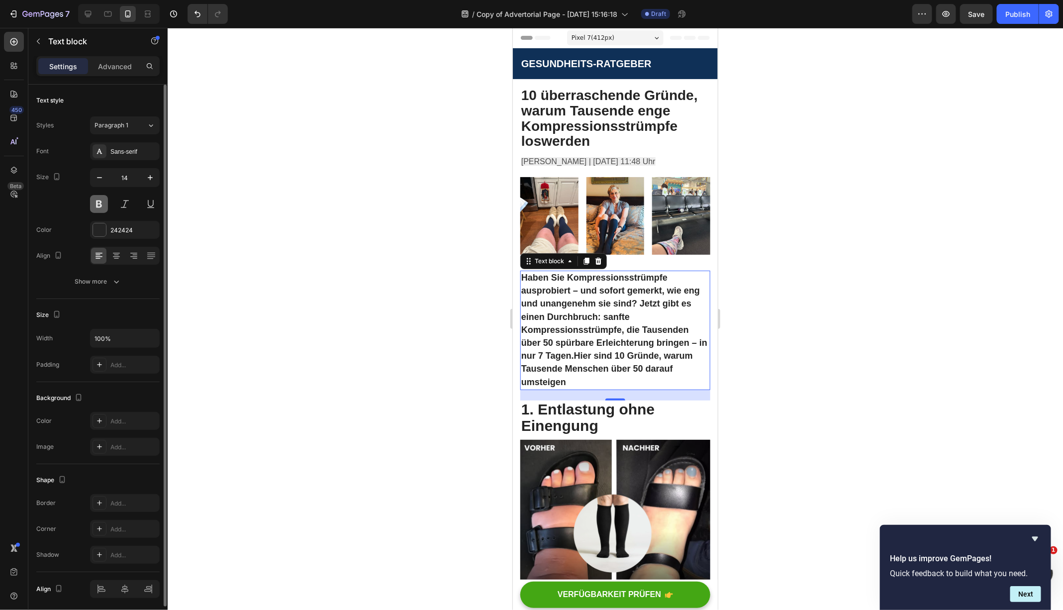
click at [100, 200] on button at bounding box center [99, 204] width 18 height 18
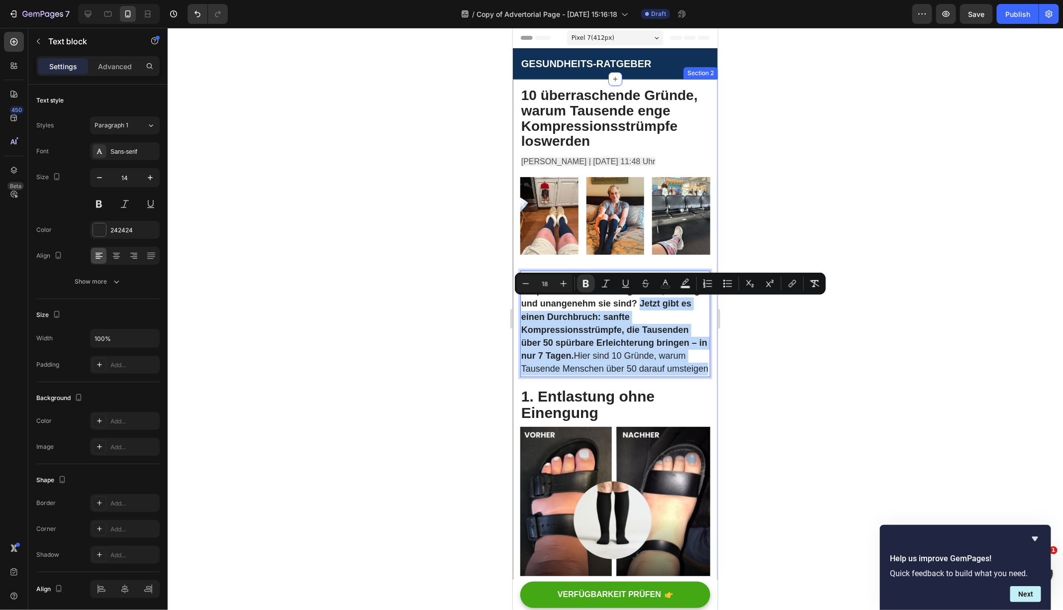
drag, startPoint x: 638, startPoint y: 302, endPoint x: 710, endPoint y: 369, distance: 97.9
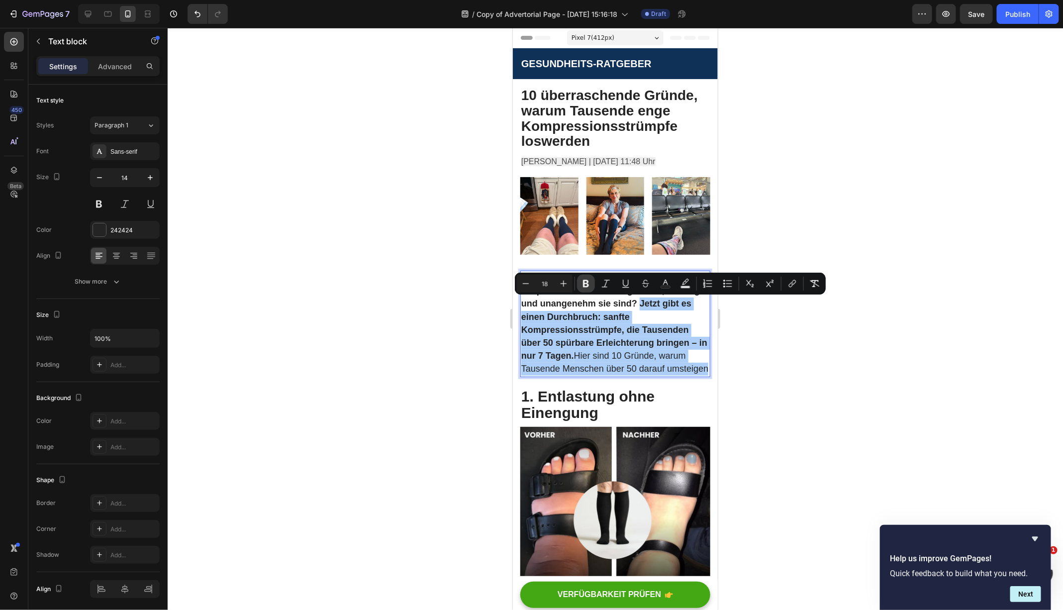
click at [586, 281] on icon "Editor contextual toolbar" at bounding box center [586, 283] width 6 height 7
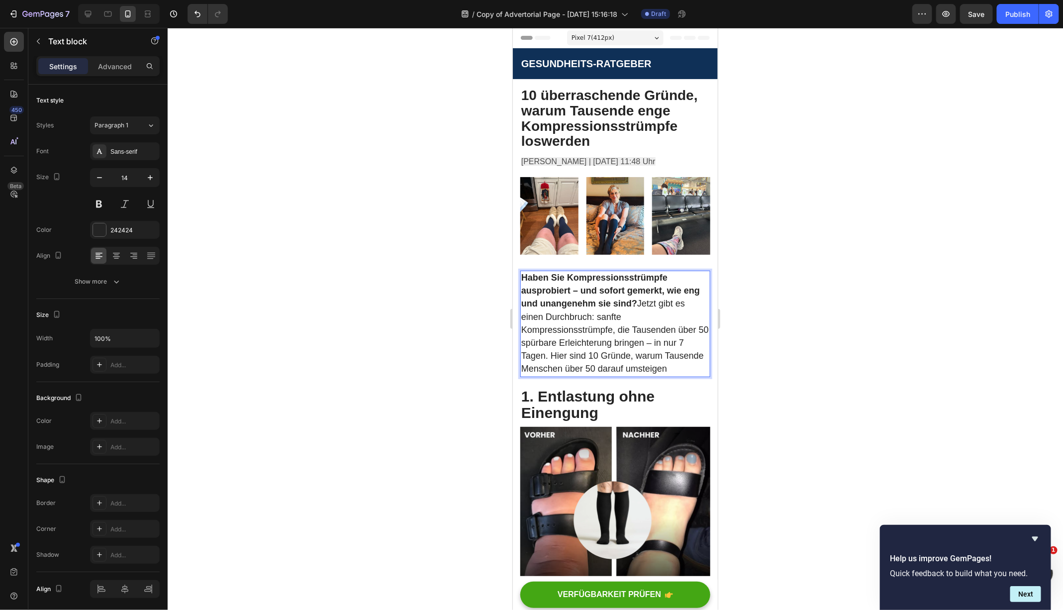
click at [586, 280] on strong "Haben Sie Kompressionsstrümpfe ausprobiert – und sofort gemerkt, wie eng und un…" at bounding box center [610, 290] width 179 height 36
click at [560, 19] on div "/ Copy of Advertorial Page - Sep 19, 15:16:18" at bounding box center [544, 14] width 177 height 20
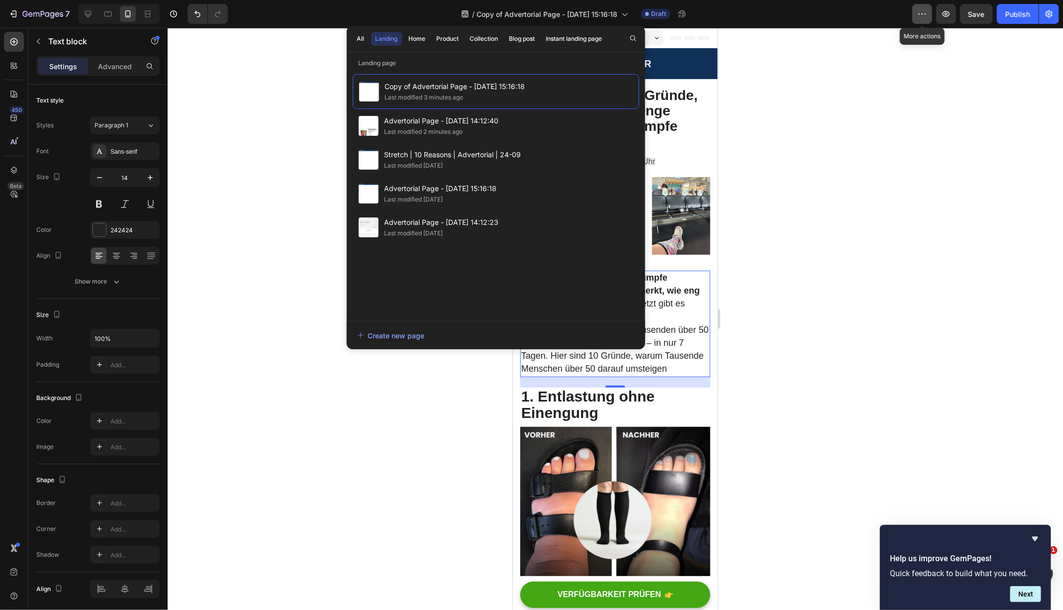
click at [924, 23] on button "button" at bounding box center [923, 14] width 20 height 20
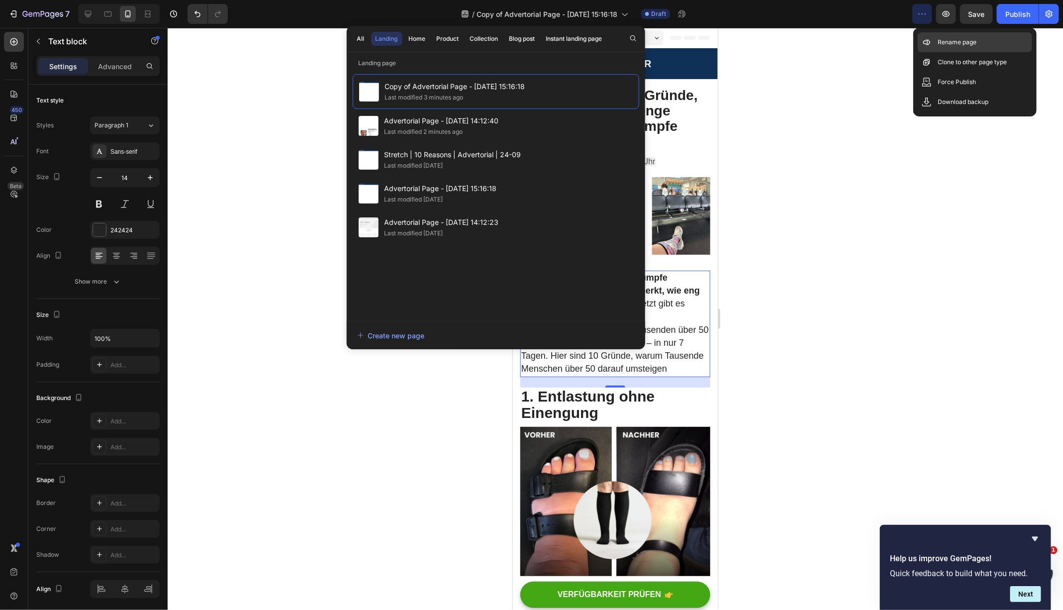
click at [943, 47] on div "Rename page" at bounding box center [975, 42] width 114 height 20
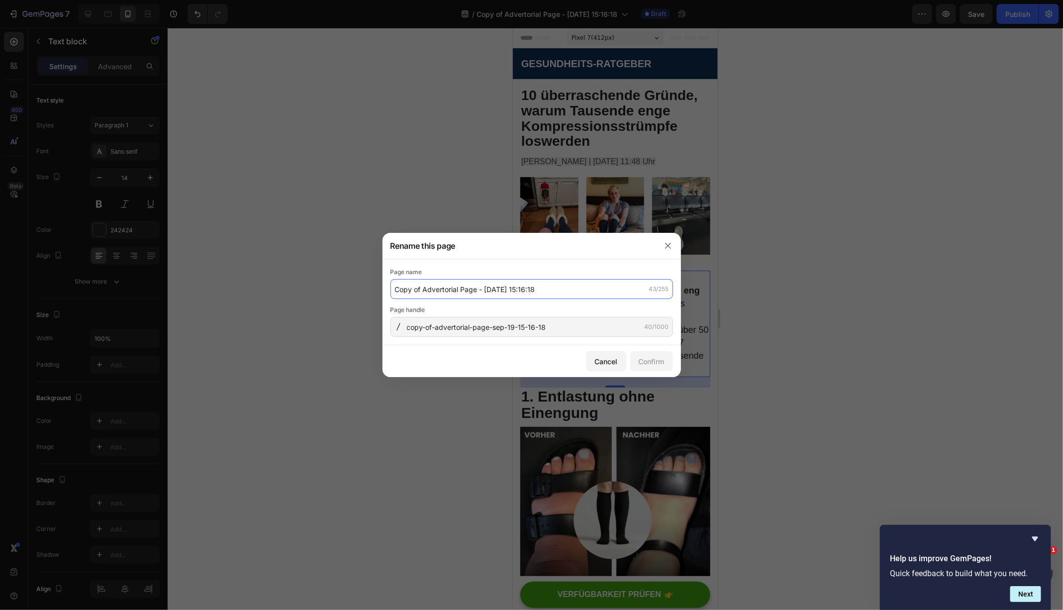
click at [442, 287] on input "Copy of Advertorial Page - [DATE] 15:16:18" at bounding box center [532, 289] width 283 height 20
click at [450, 294] on input "10 grunde kompression" at bounding box center [532, 289] width 283 height 20
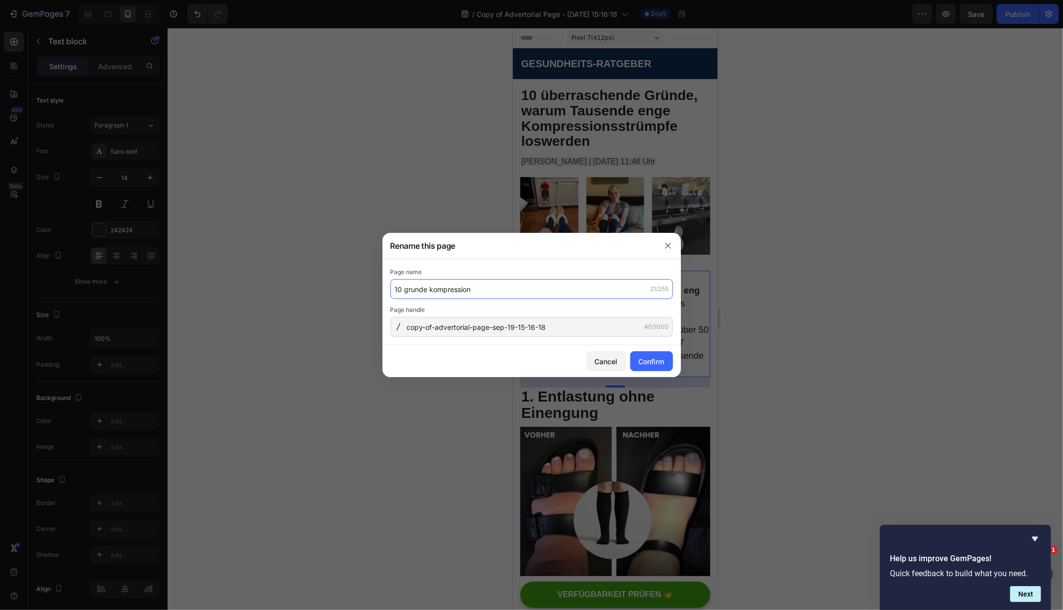
click at [450, 294] on input "10 grunde kompression" at bounding box center [532, 289] width 283 height 20
type input "10 grunde kompression"
click at [460, 321] on input "copy-of-advertorial-page-sep-19-15-16-18" at bounding box center [532, 327] width 283 height 20
paste input "10-grunde-kompression"
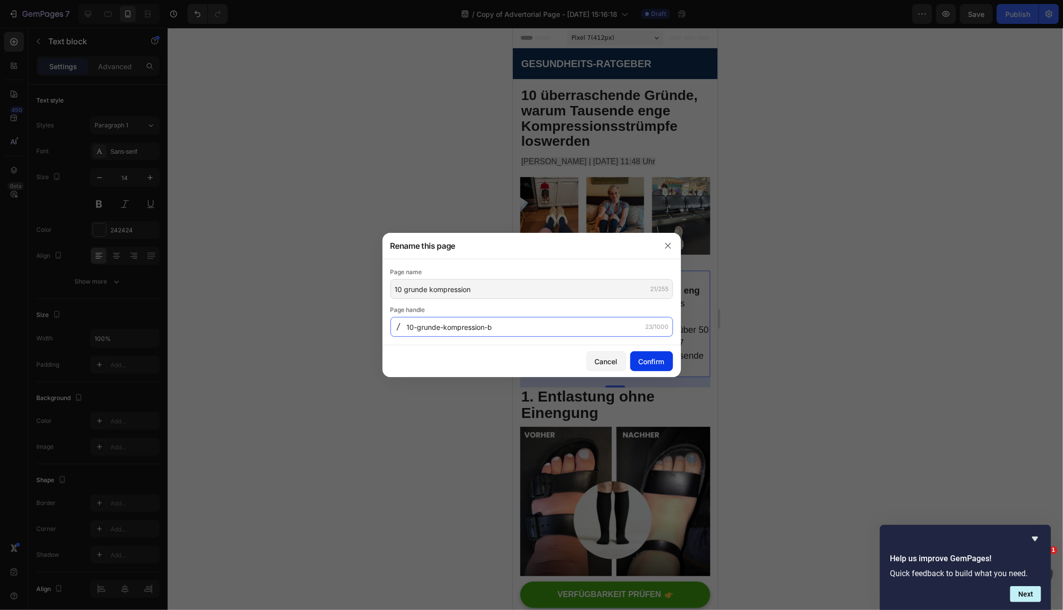
type input "10-grunde-kompression-b"
click at [659, 362] on div "Confirm" at bounding box center [652, 361] width 26 height 10
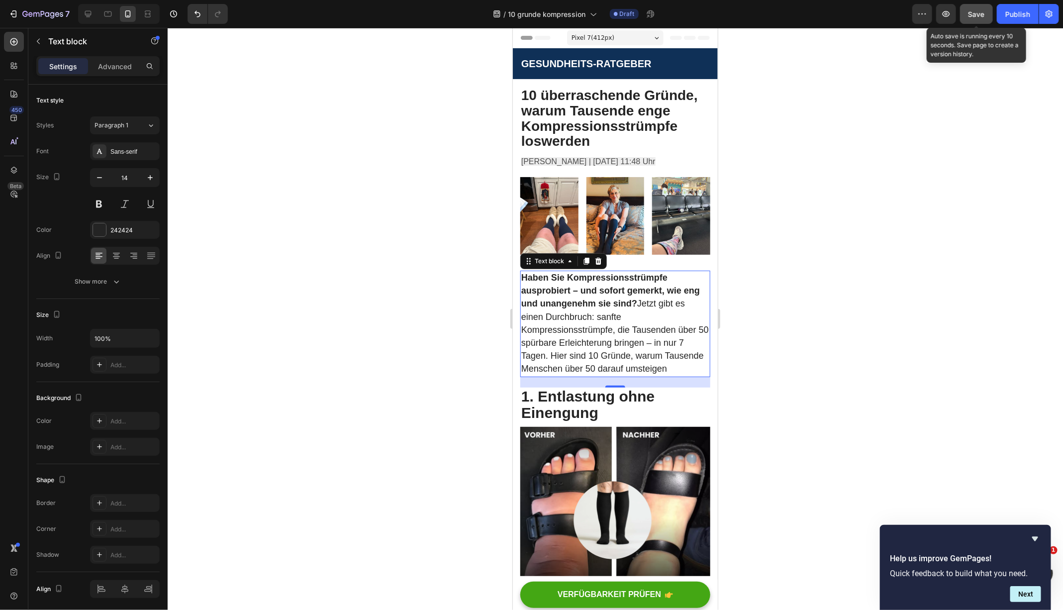
click at [987, 16] on button "Save" at bounding box center [976, 14] width 33 height 20
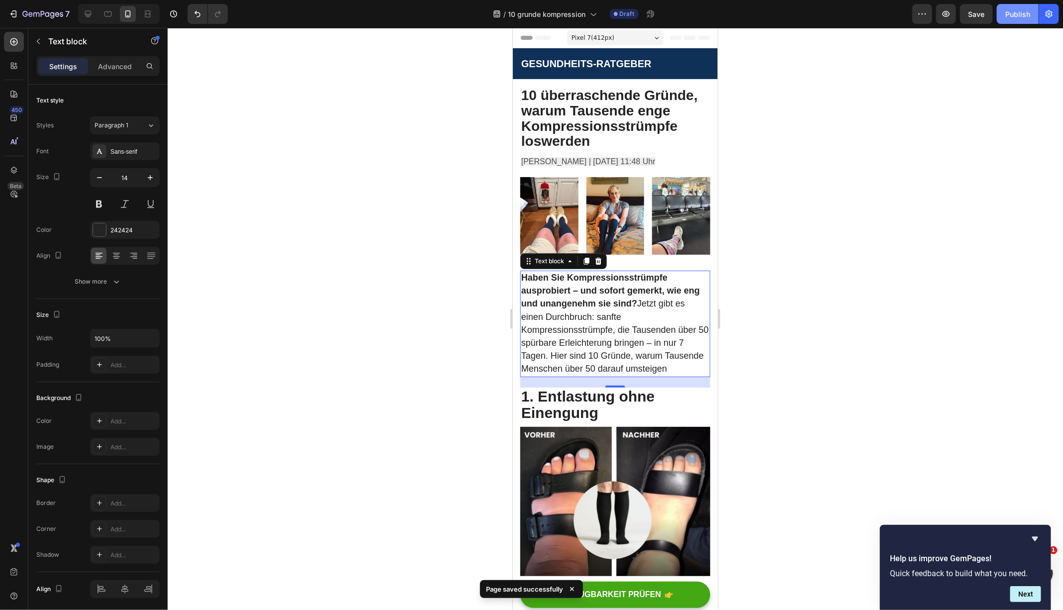
click at [1029, 14] on div "Publish" at bounding box center [1018, 14] width 25 height 10
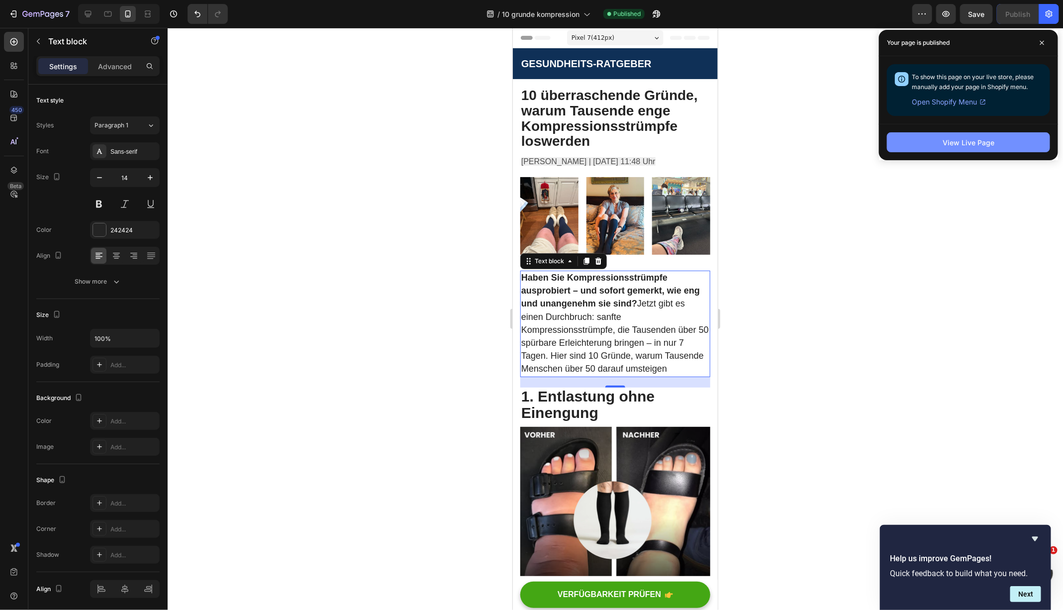
click at [981, 139] on div "View Live Page" at bounding box center [969, 142] width 52 height 10
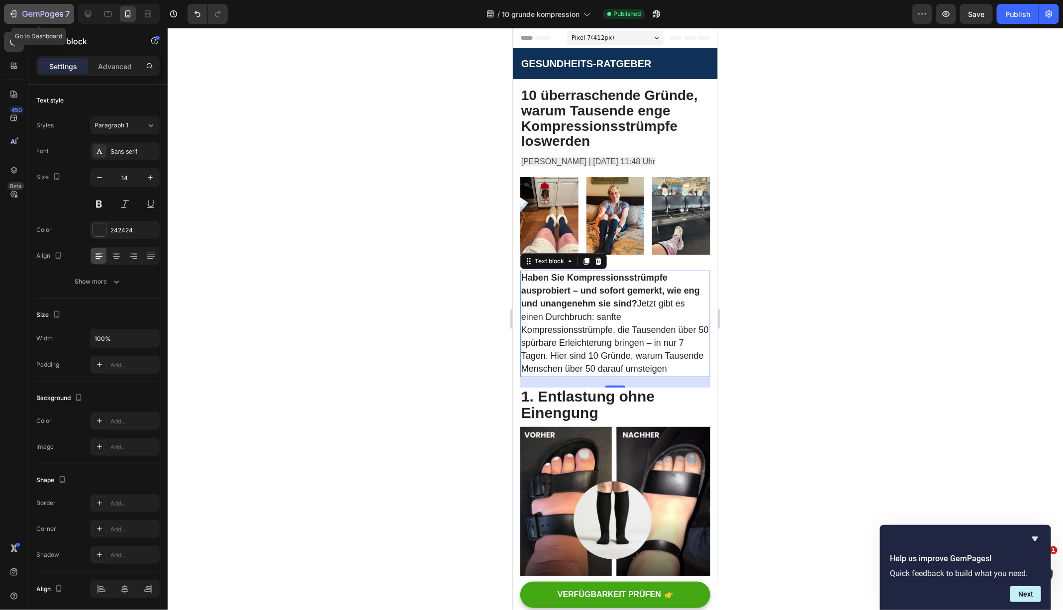
click at [64, 12] on div "7" at bounding box center [45, 14] width 47 height 12
